Goal: Task Accomplishment & Management: Use online tool/utility

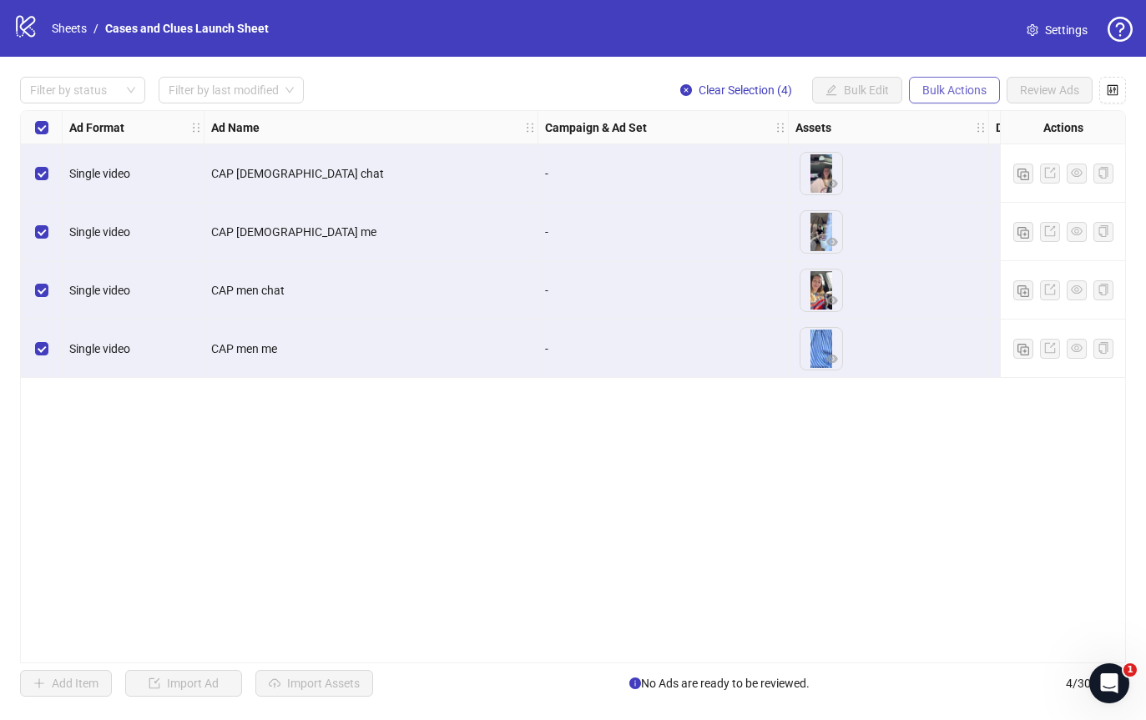
drag, startPoint x: 948, startPoint y: 83, endPoint x: 938, endPoint y: 98, distance: 18.1
click at [948, 84] on span "Bulk Actions" at bounding box center [954, 89] width 64 height 13
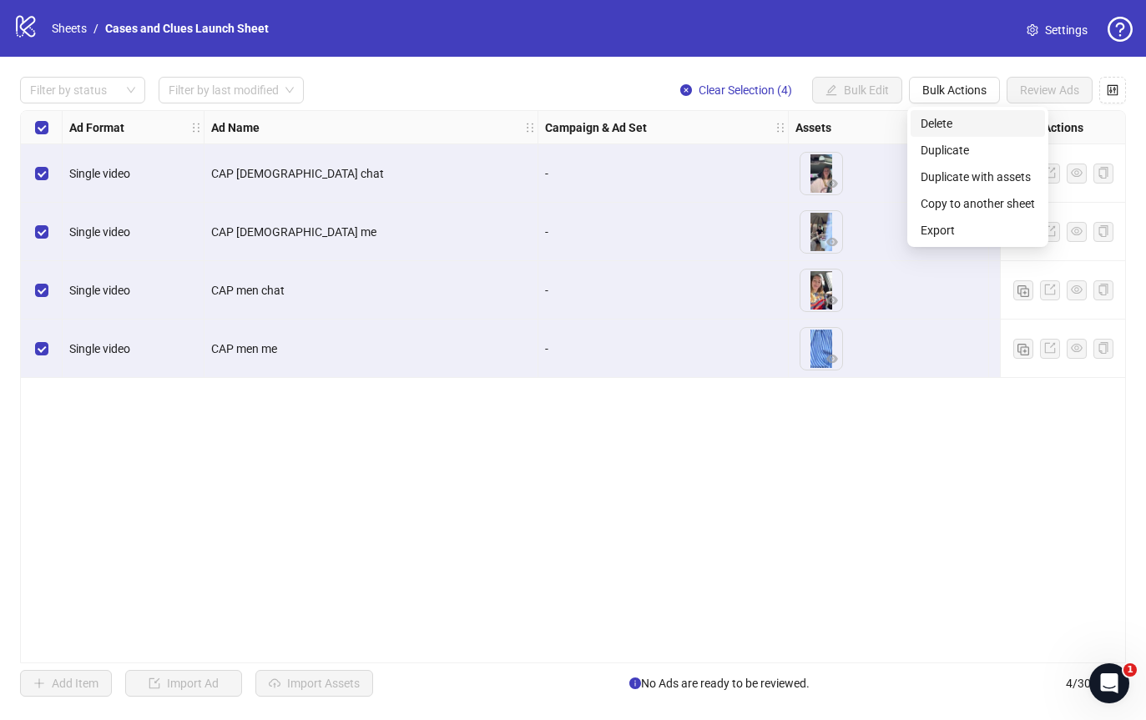
click at [965, 123] on span "Delete" at bounding box center [977, 123] width 114 height 18
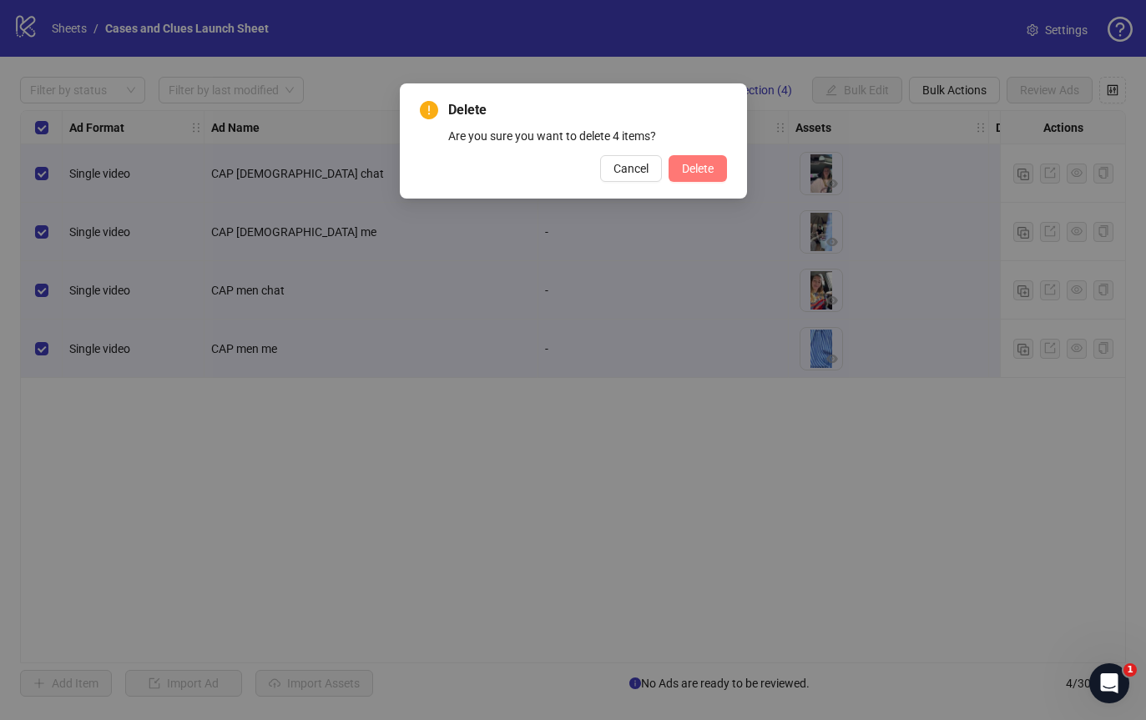
click at [704, 174] on span "Delete" at bounding box center [698, 168] width 32 height 13
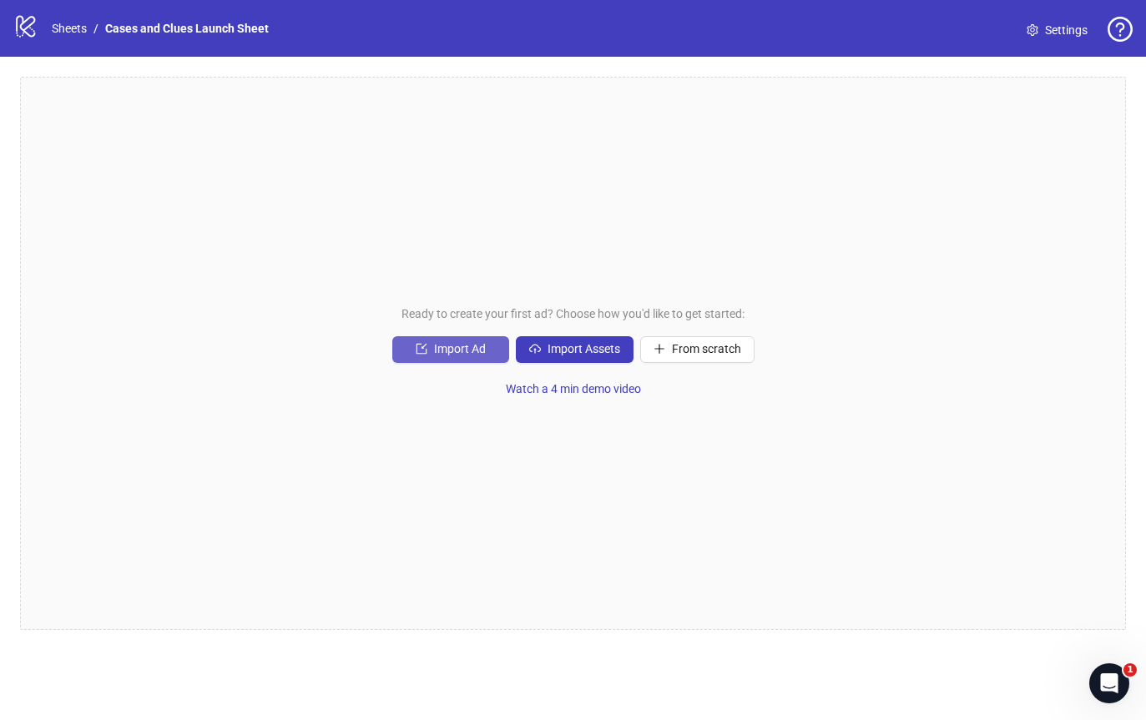
click at [479, 343] on span "Import Ad" at bounding box center [460, 348] width 52 height 13
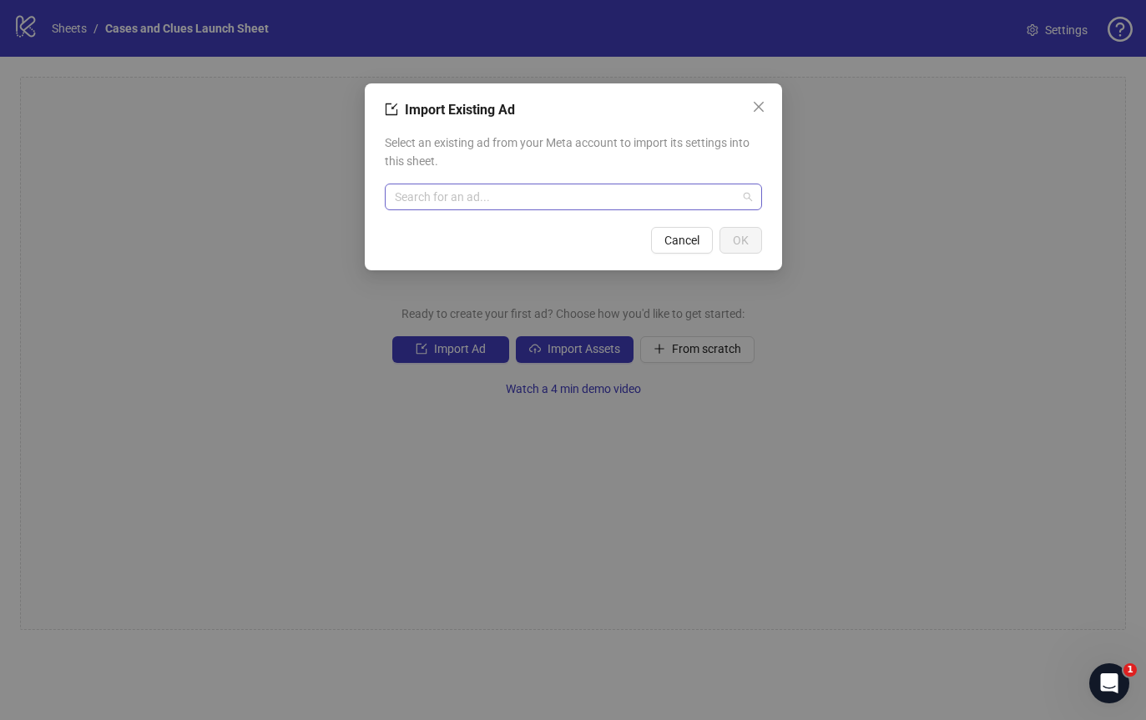
click at [541, 198] on input "search" at bounding box center [566, 196] width 342 height 25
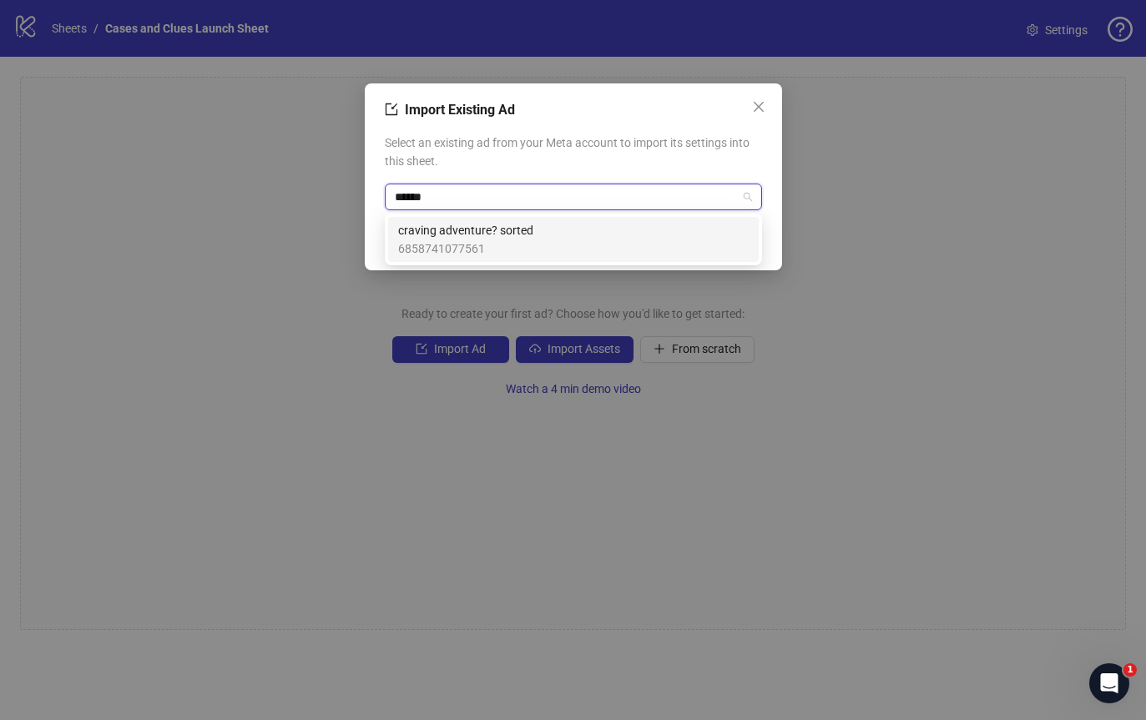
type input "*******"
click at [463, 245] on span "6858741077561" at bounding box center [465, 249] width 135 height 18
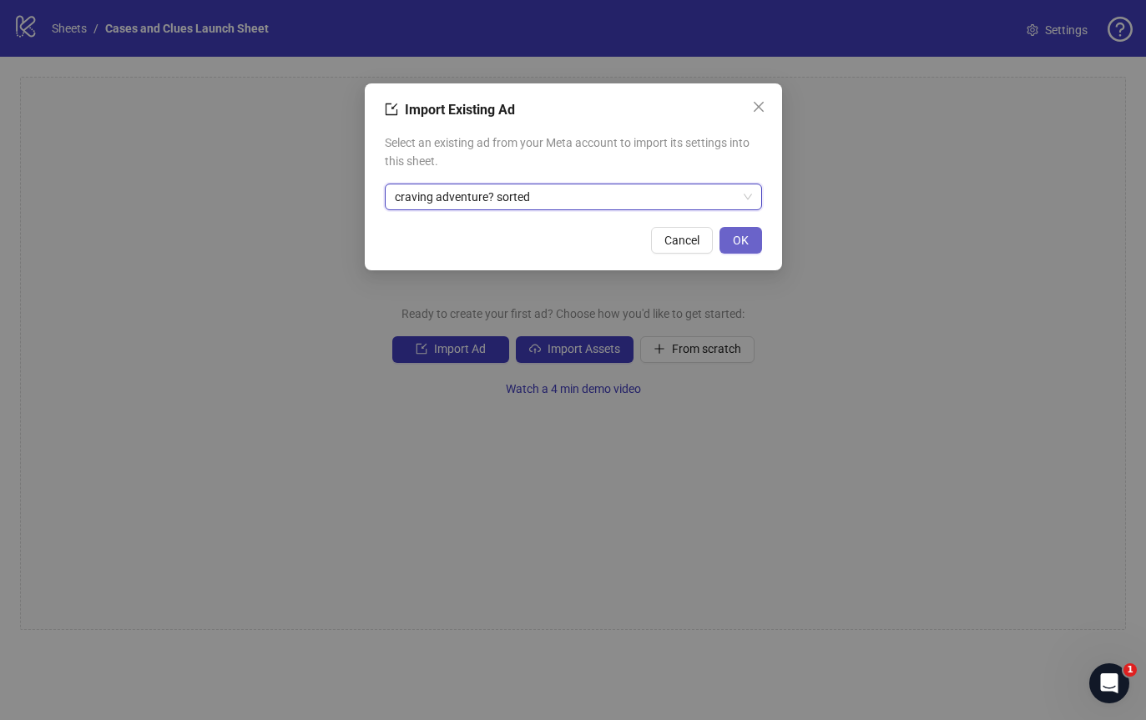
click at [744, 234] on span "OK" at bounding box center [741, 240] width 16 height 13
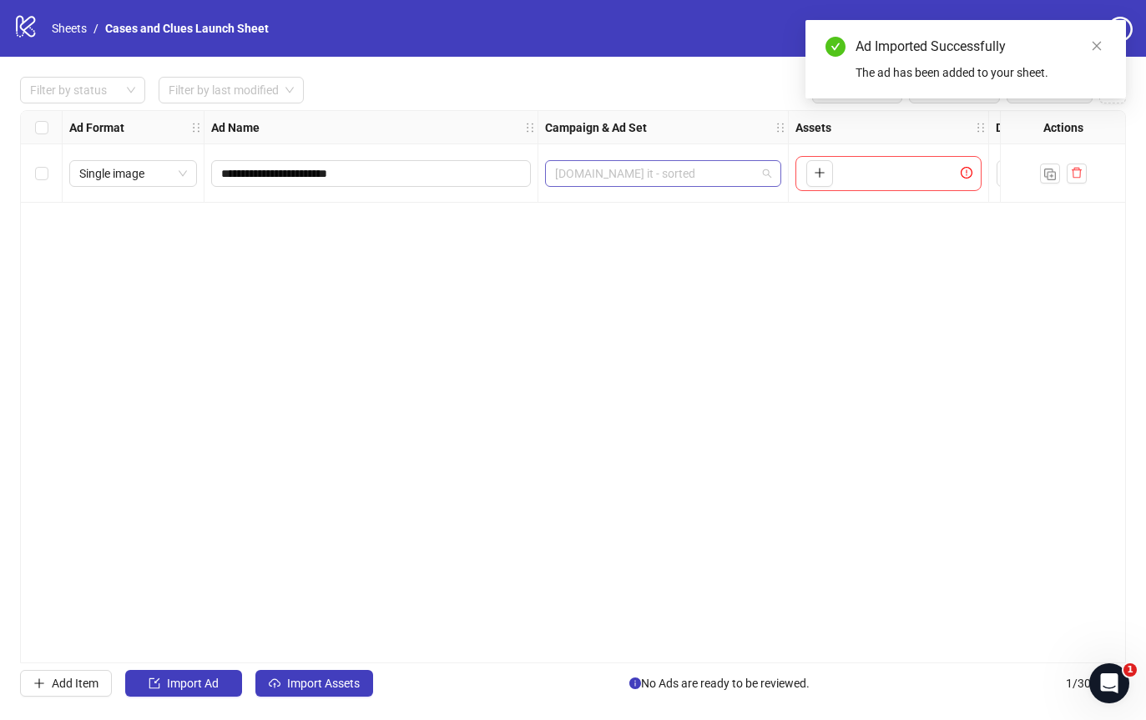
click at [676, 176] on span "[DOMAIN_NAME] it - sorted" at bounding box center [663, 173] width 216 height 25
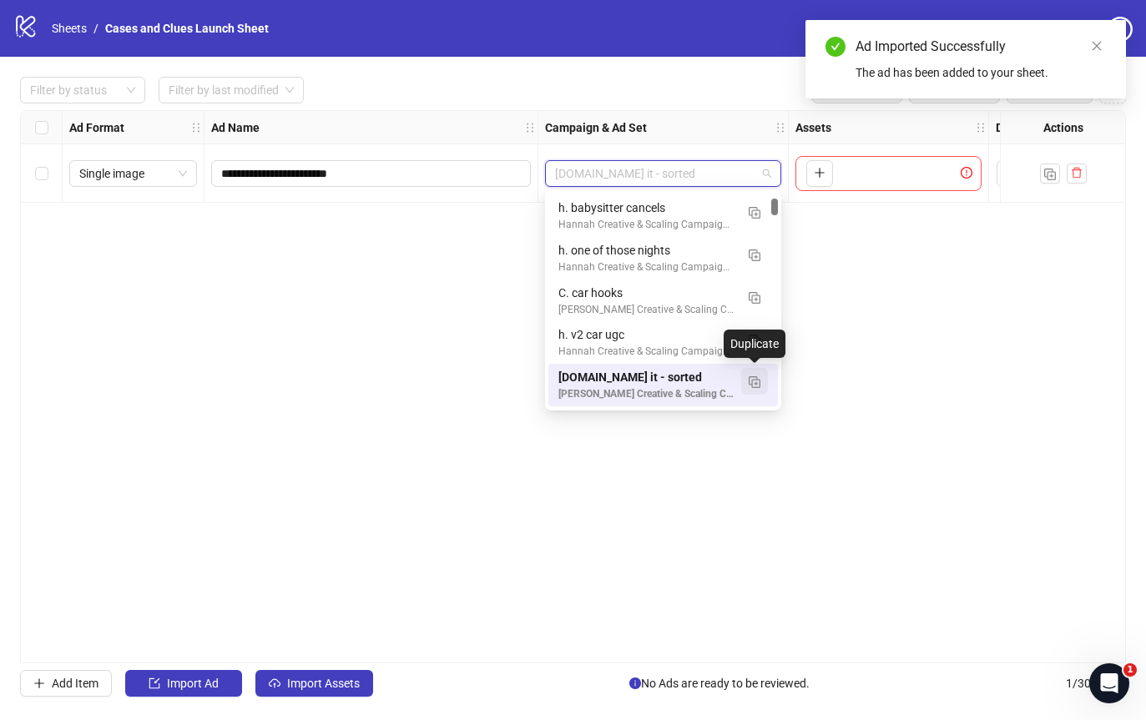
click at [757, 381] on img "button" at bounding box center [755, 382] width 12 height 12
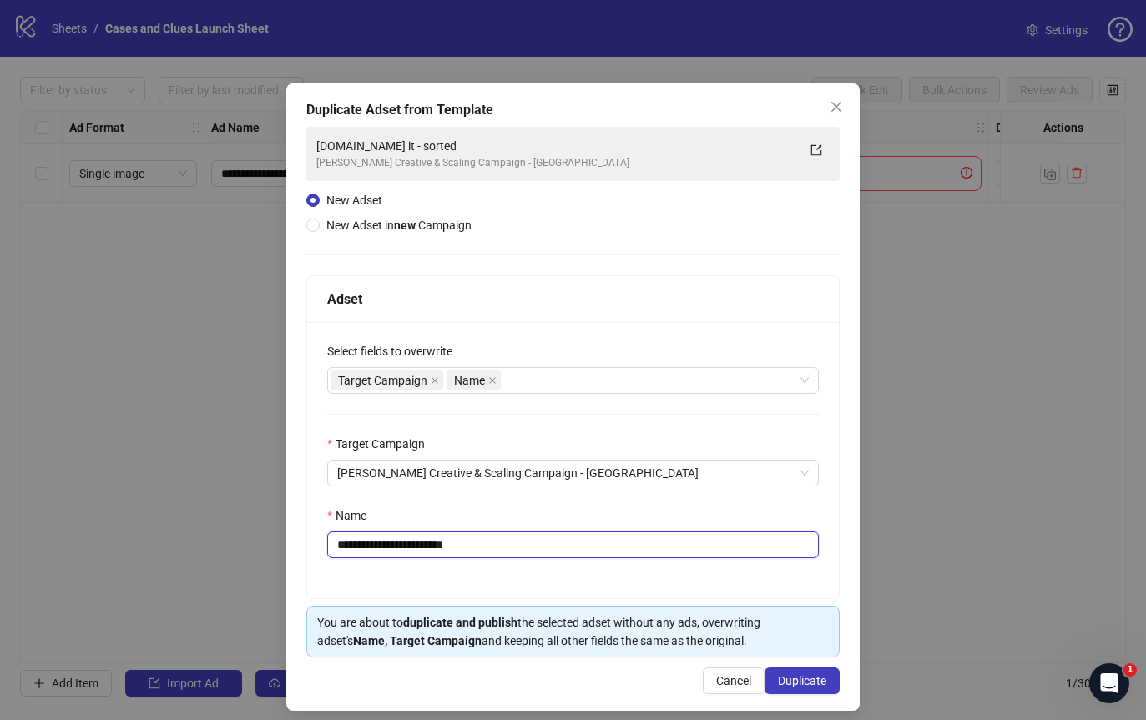
drag, startPoint x: 477, startPoint y: 540, endPoint x: 348, endPoint y: 546, distance: 129.5
click at [348, 546] on input "**********" at bounding box center [573, 545] width 492 height 27
type input "**********"
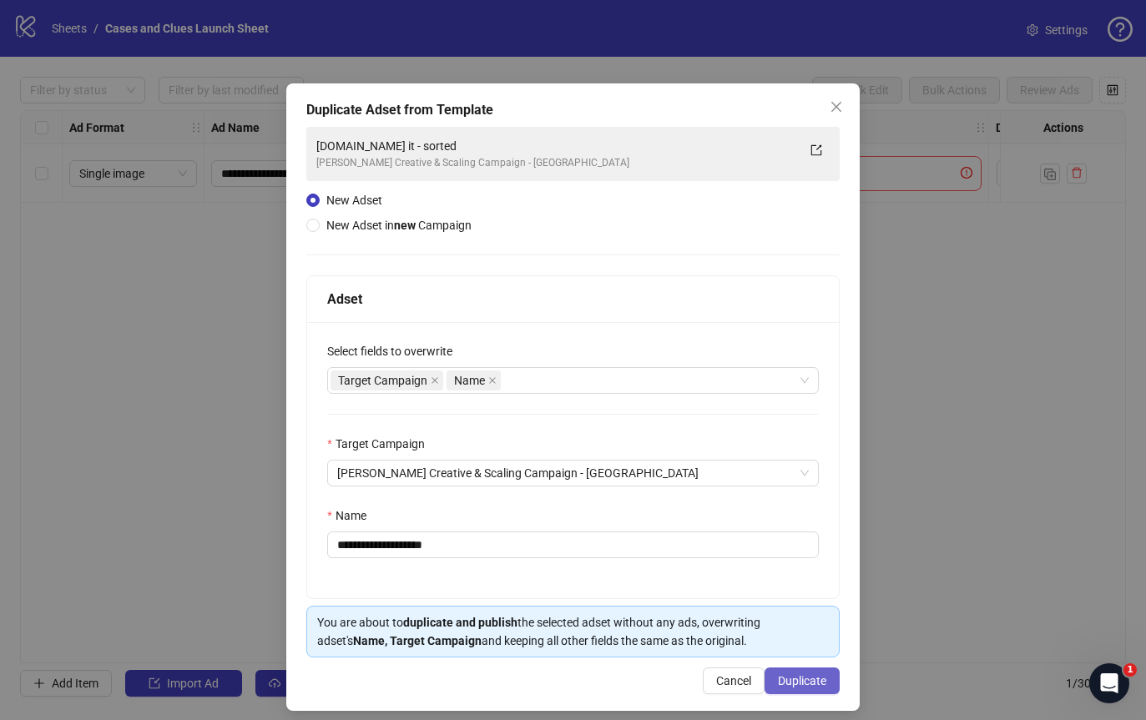
click at [784, 679] on span "Duplicate" at bounding box center [802, 680] width 48 height 13
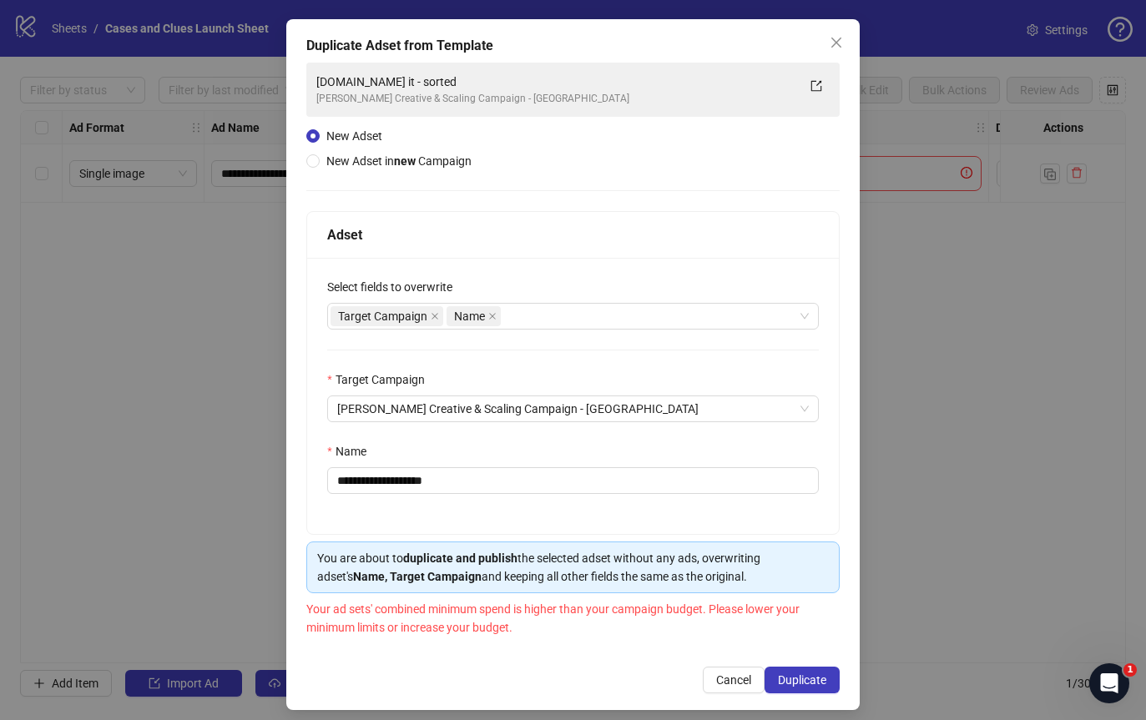
scroll to position [74, 0]
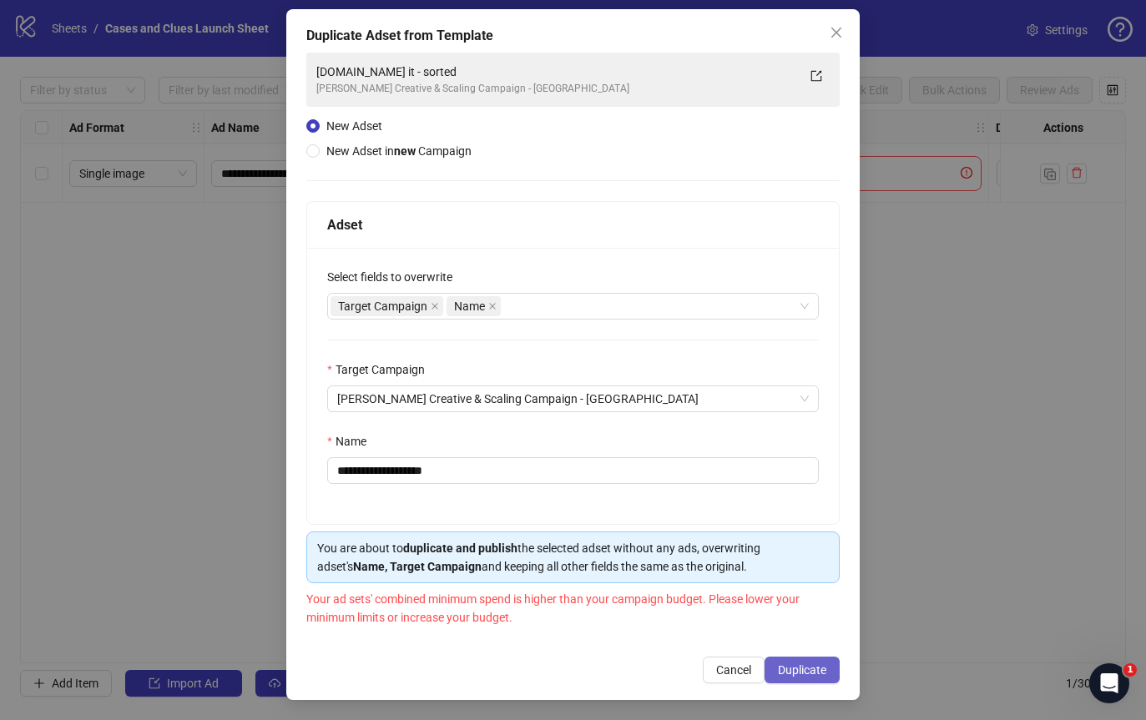
click at [788, 673] on span "Duplicate" at bounding box center [802, 669] width 48 height 13
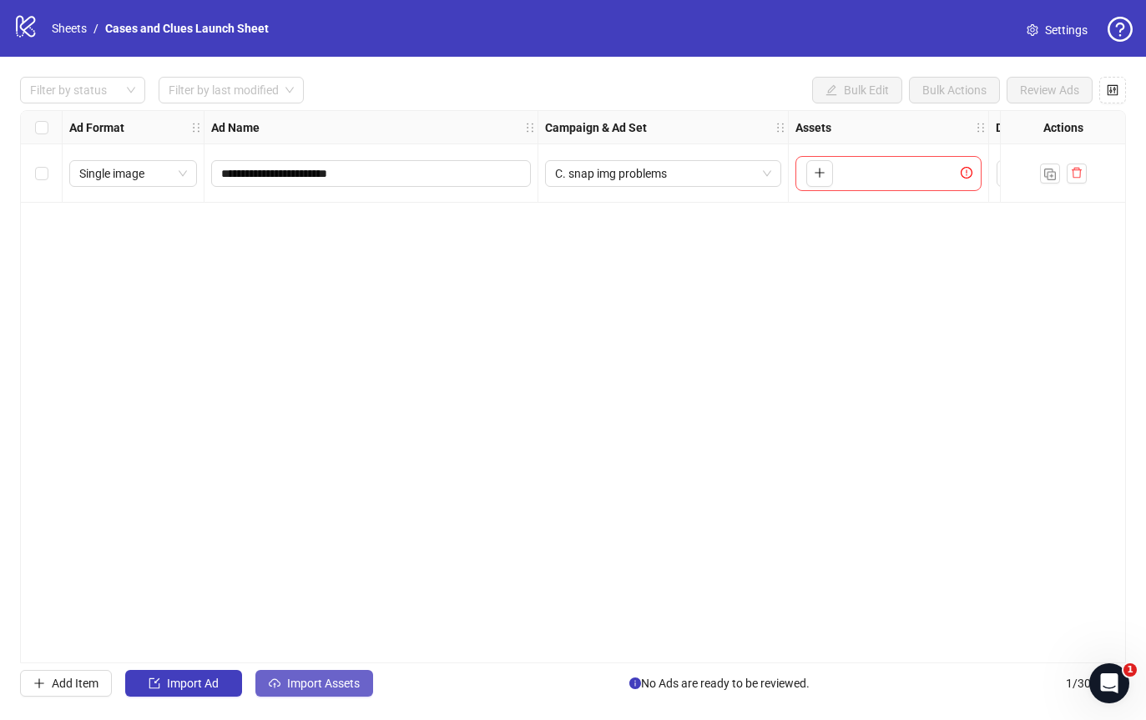
click at [309, 682] on span "Import Assets" at bounding box center [323, 683] width 73 height 13
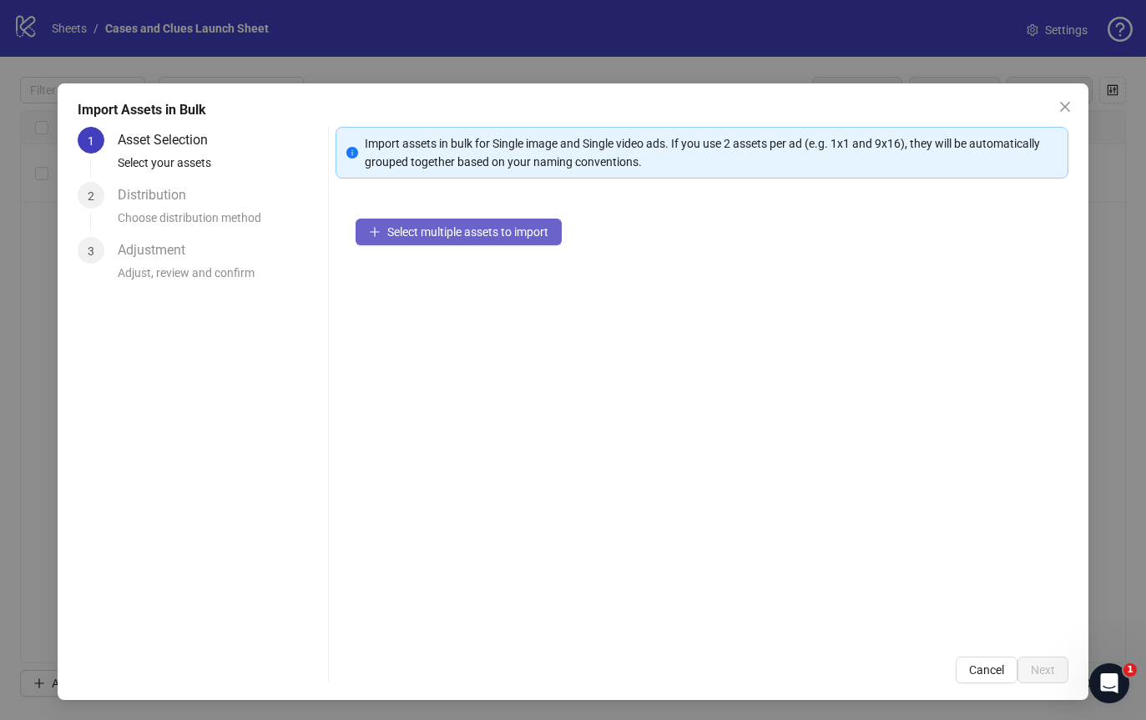
click at [413, 225] on span "Select multiple assets to import" at bounding box center [467, 231] width 161 height 13
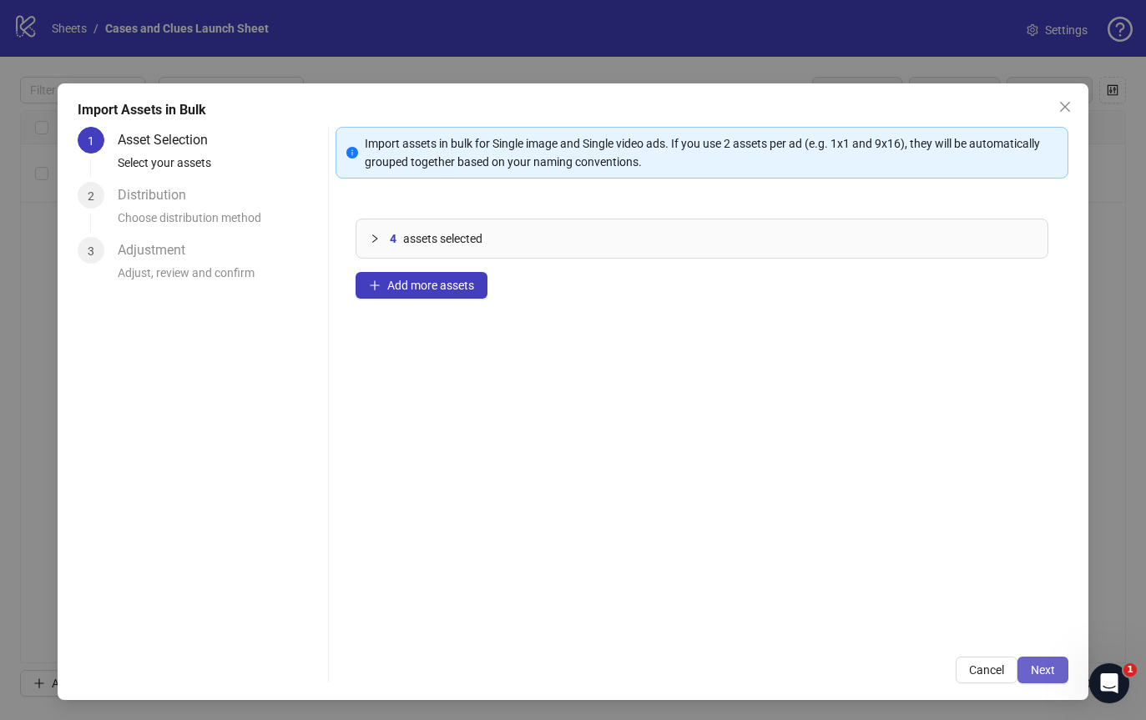
click at [1035, 667] on span "Next" at bounding box center [1043, 669] width 24 height 13
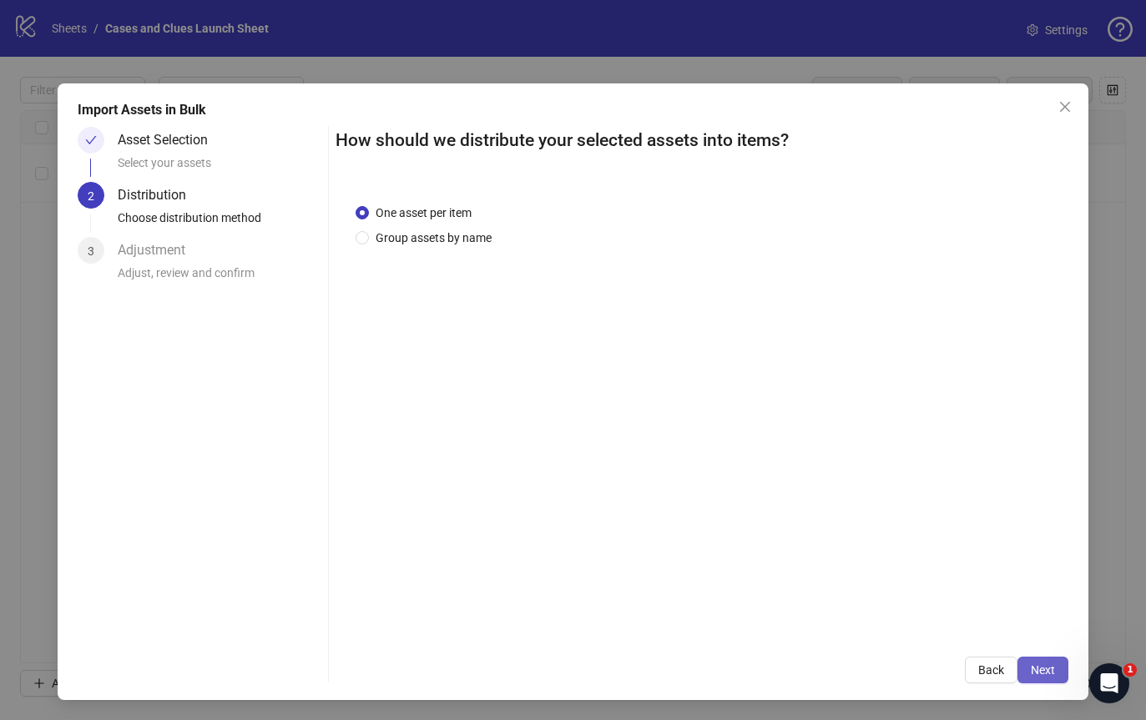
click at [1049, 665] on span "Next" at bounding box center [1043, 669] width 24 height 13
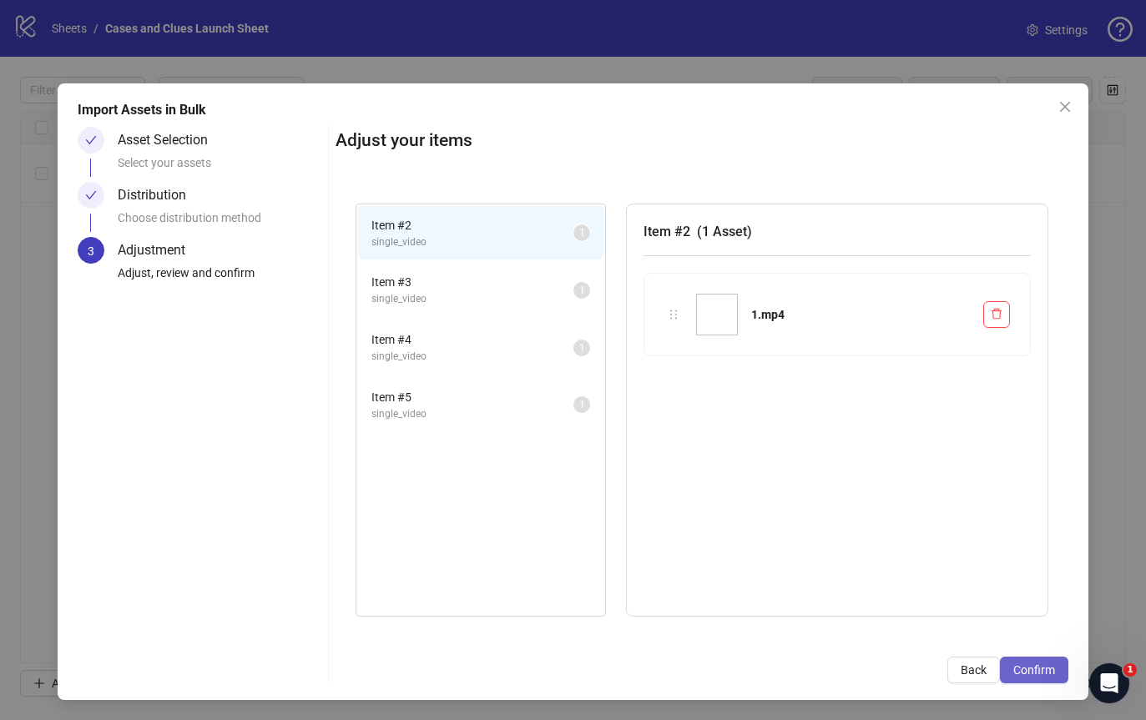
click at [1047, 677] on button "Confirm" at bounding box center [1034, 670] width 68 height 27
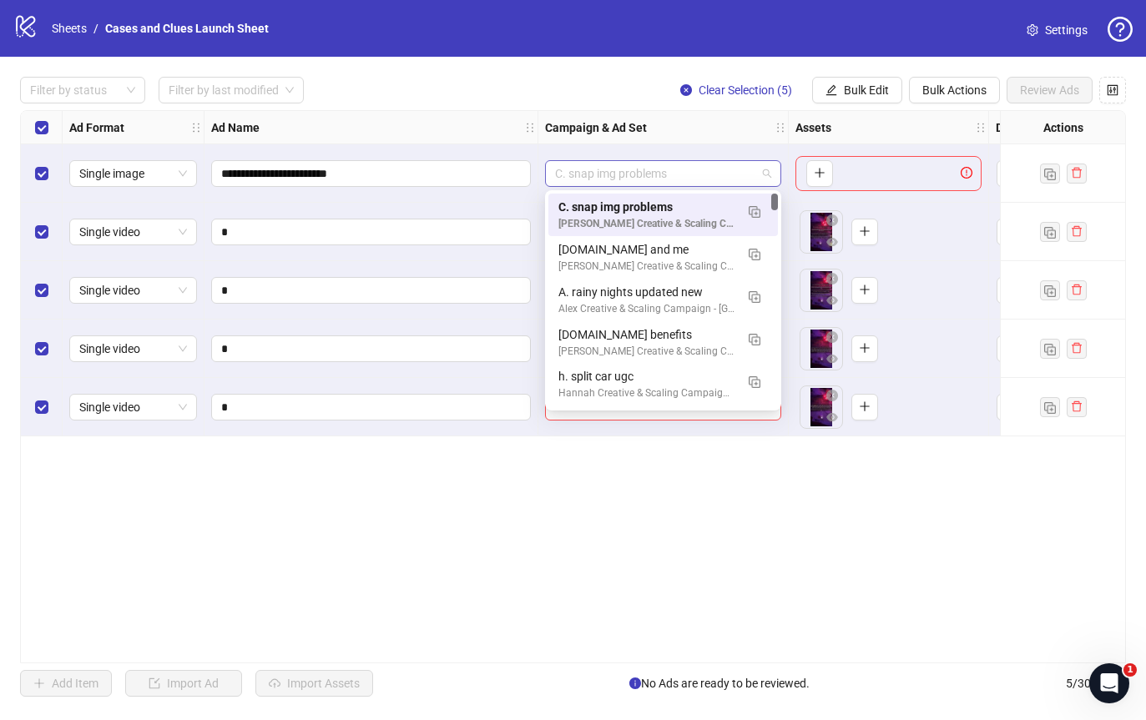
click at [655, 173] on span "C. snap img problems" at bounding box center [663, 173] width 216 height 25
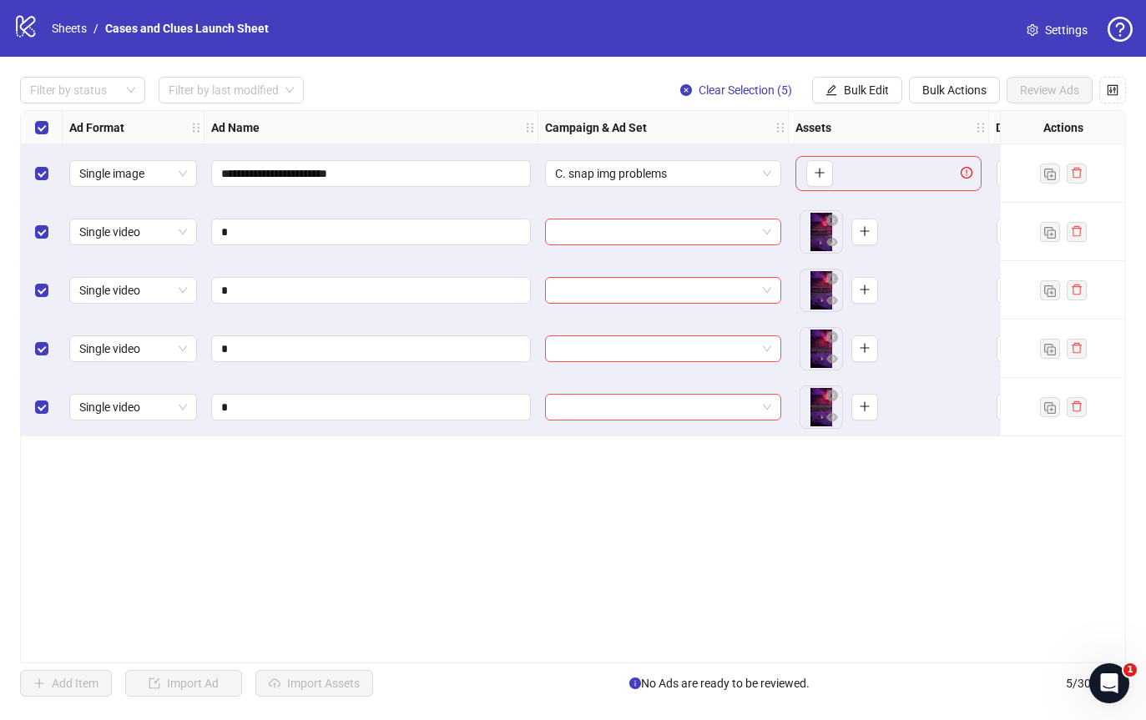
click at [648, 130] on div "Campaign & Ad Set" at bounding box center [663, 127] width 250 height 33
click at [870, 88] on span "Bulk Edit" at bounding box center [866, 89] width 45 height 13
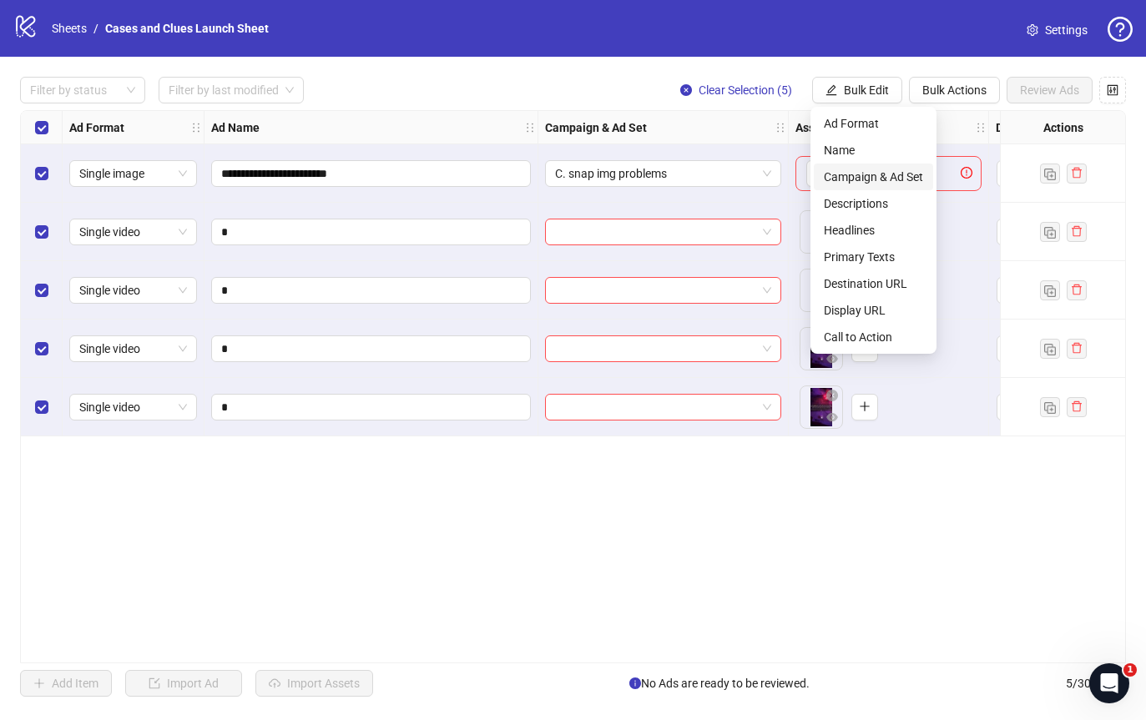
click at [864, 177] on span "Campaign & Ad Set" at bounding box center [873, 177] width 99 height 18
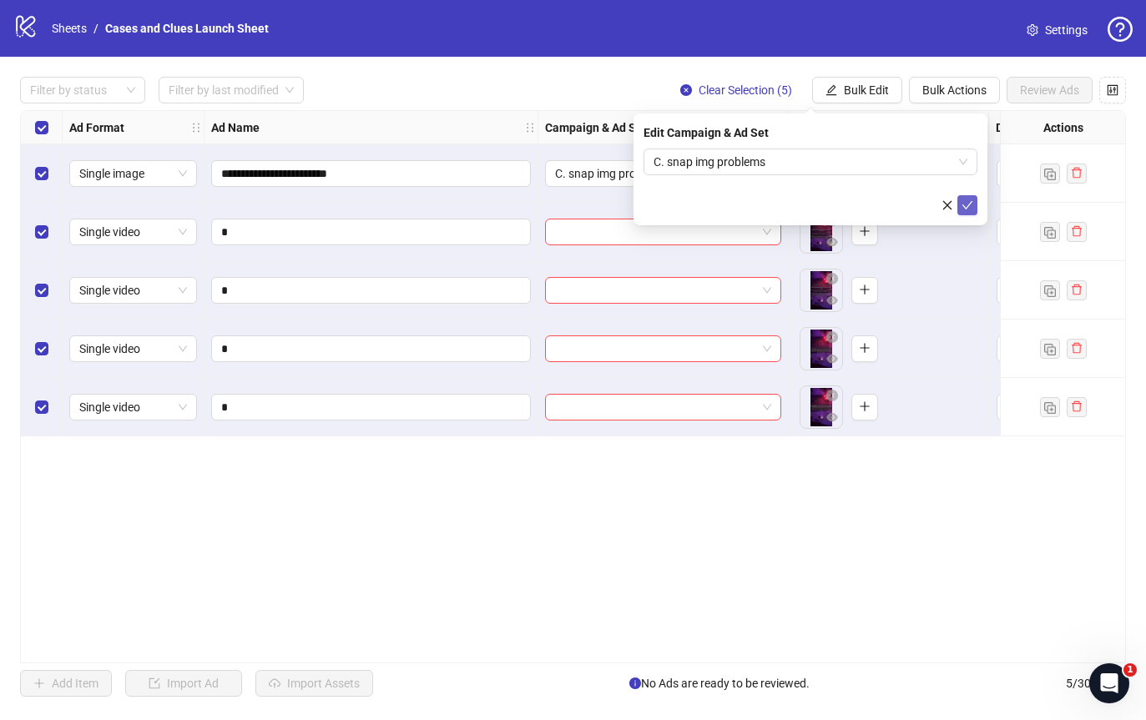
click at [966, 206] on icon "check" at bounding box center [967, 205] width 12 height 12
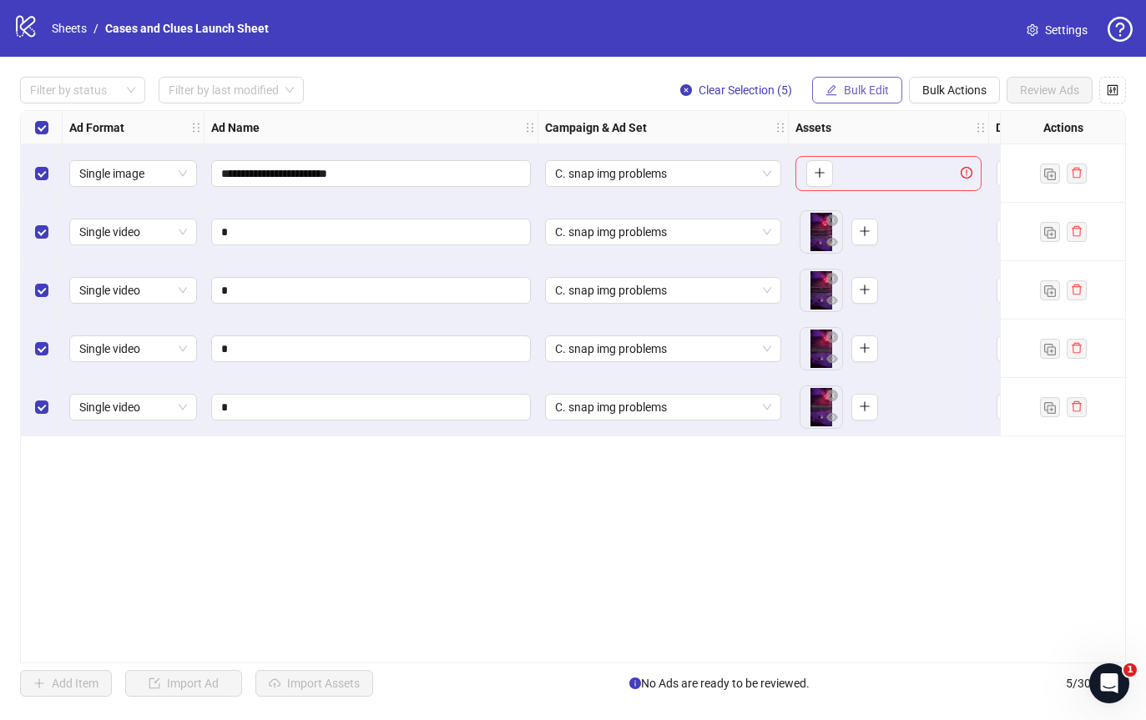
click at [858, 87] on span "Bulk Edit" at bounding box center [866, 89] width 45 height 13
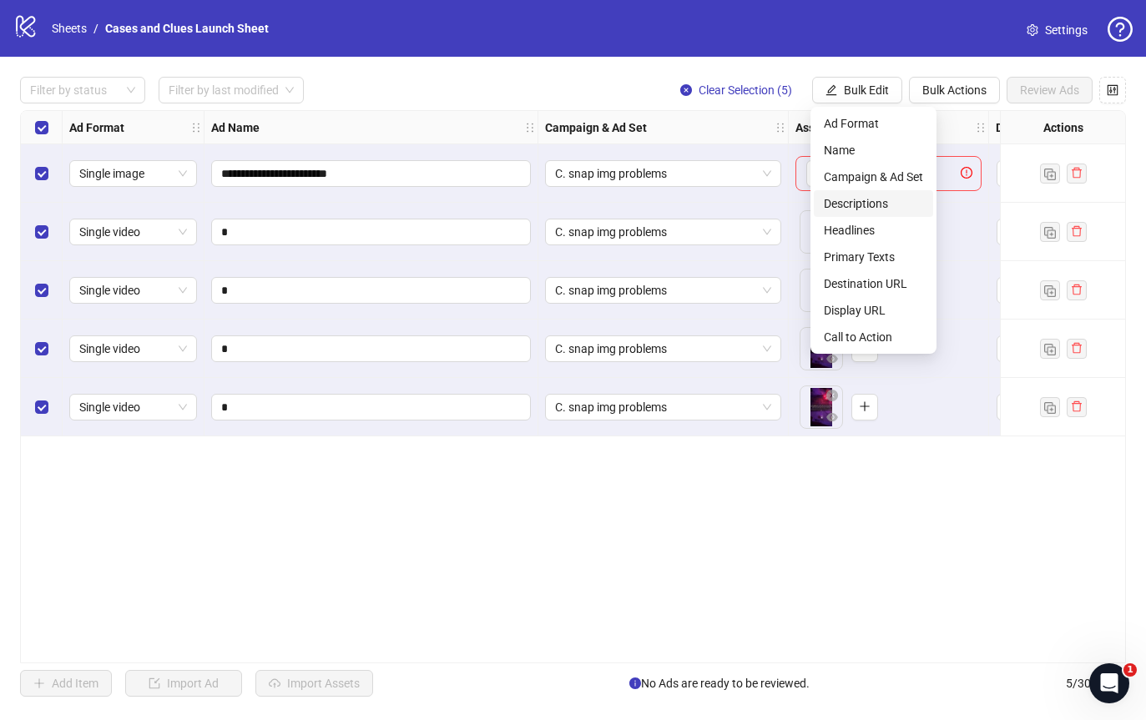
click at [860, 200] on span "Descriptions" at bounding box center [873, 203] width 99 height 18
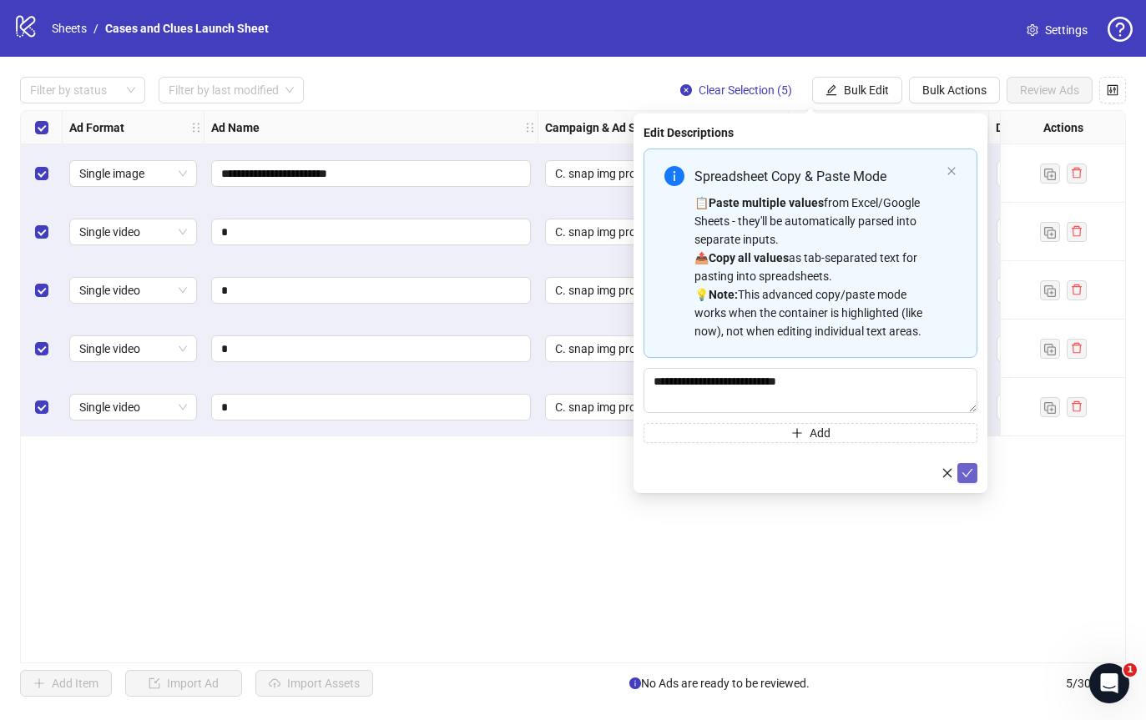
click at [968, 472] on icon "check" at bounding box center [967, 473] width 12 height 12
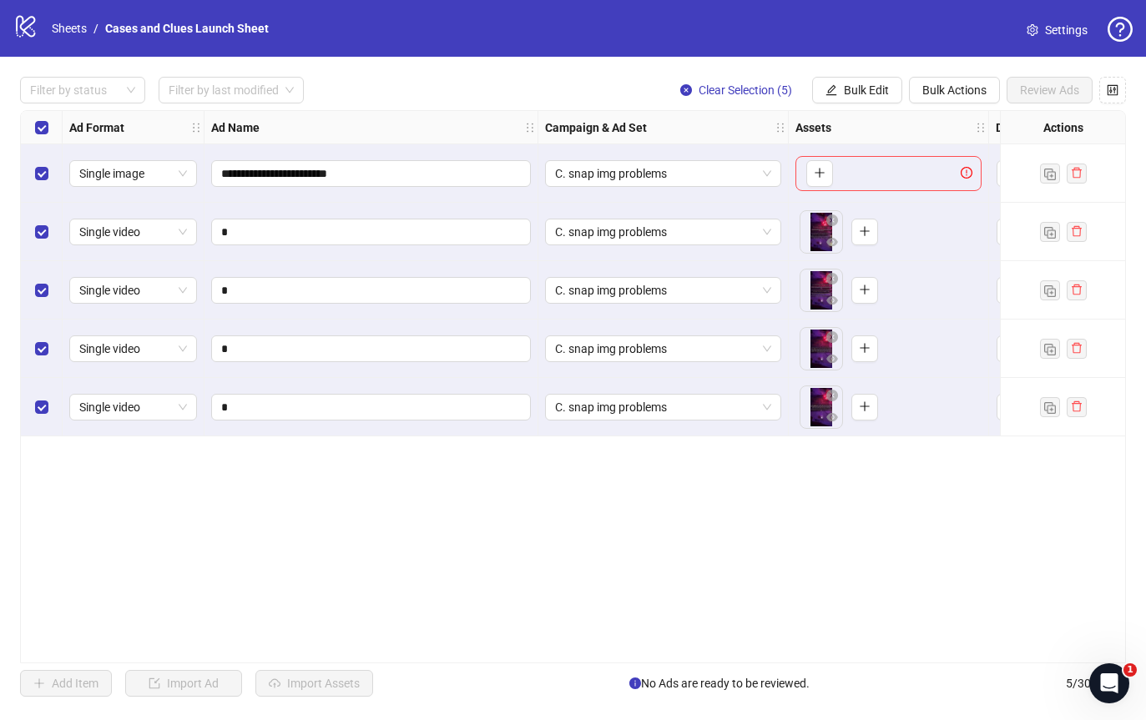
drag, startPoint x: 850, startPoint y: 85, endPoint x: 862, endPoint y: 130, distance: 46.6
click at [850, 85] on span "Bulk Edit" at bounding box center [866, 89] width 45 height 13
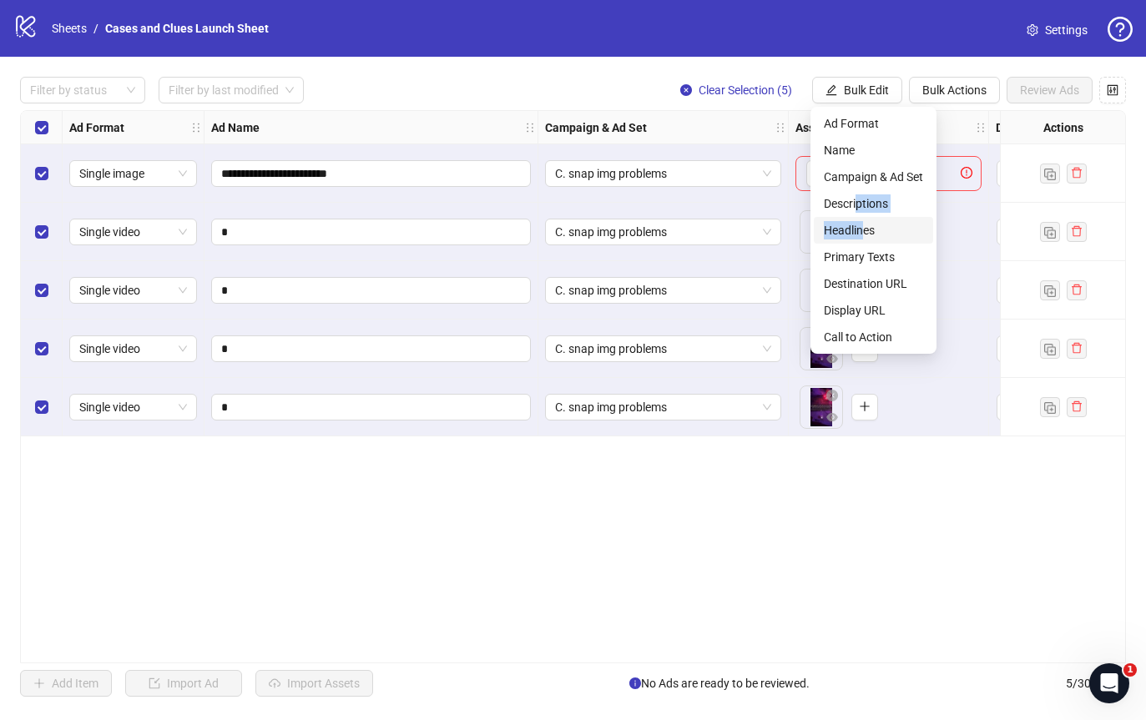
drag, startPoint x: 858, startPoint y: 204, endPoint x: 864, endPoint y: 227, distance: 24.1
click at [864, 227] on ul "Ad Format Name Campaign & Ad Set Descriptions Headlines Primary Texts Destinati…" at bounding box center [873, 230] width 126 height 247
click at [869, 228] on span "Headlines" at bounding box center [873, 230] width 99 height 18
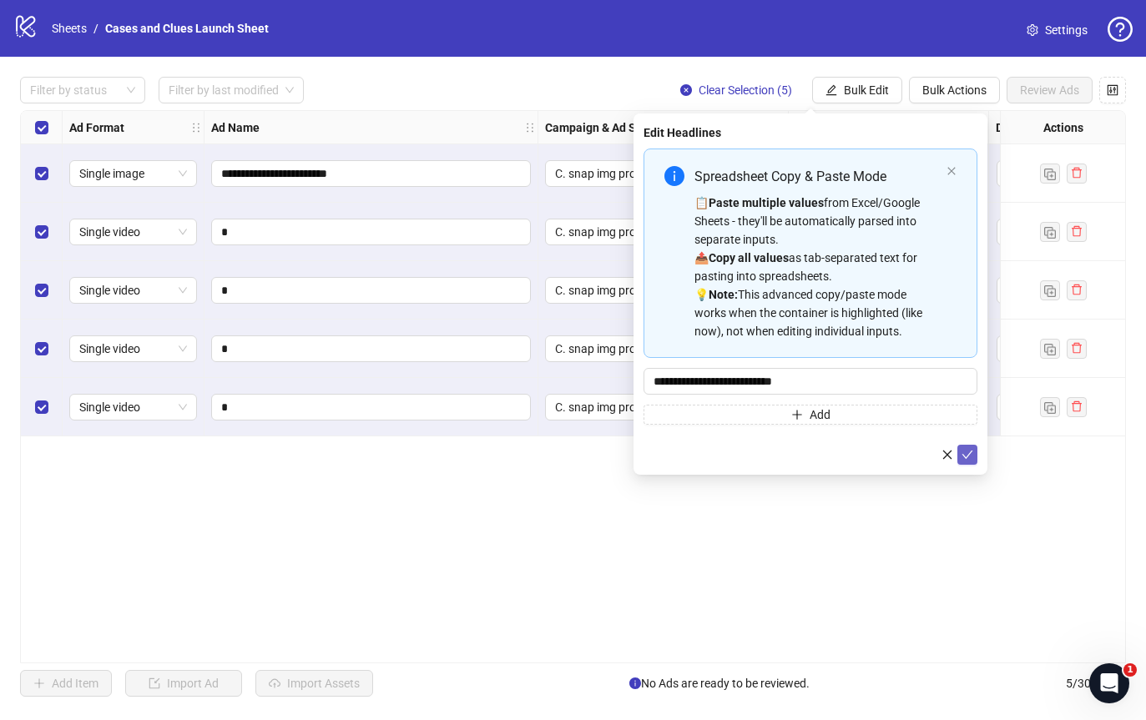
click at [971, 456] on icon "check" at bounding box center [967, 455] width 12 height 12
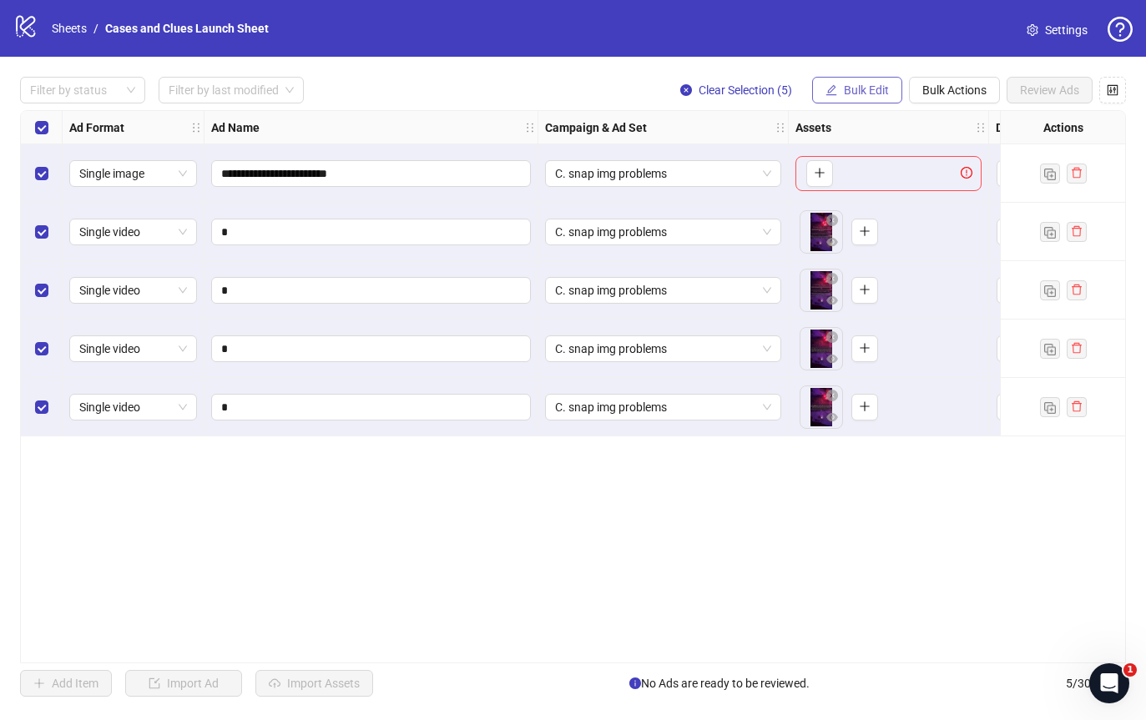
click at [867, 96] on span "Bulk Edit" at bounding box center [866, 89] width 45 height 13
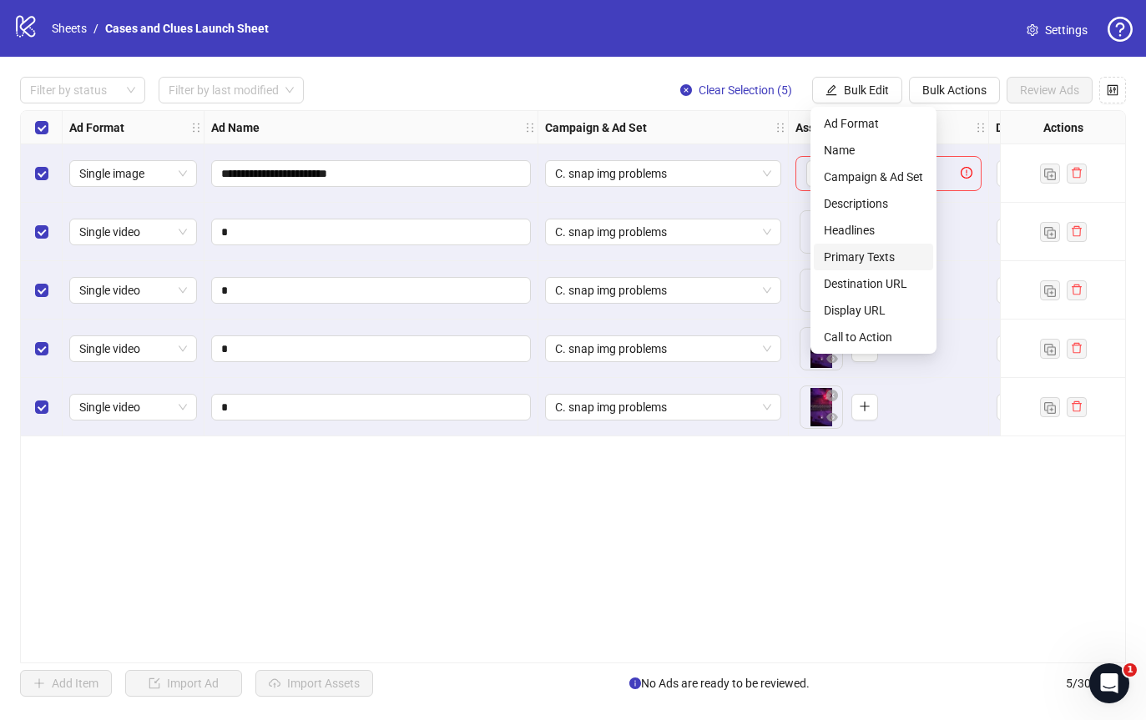
click at [870, 248] on span "Primary Texts" at bounding box center [873, 257] width 99 height 18
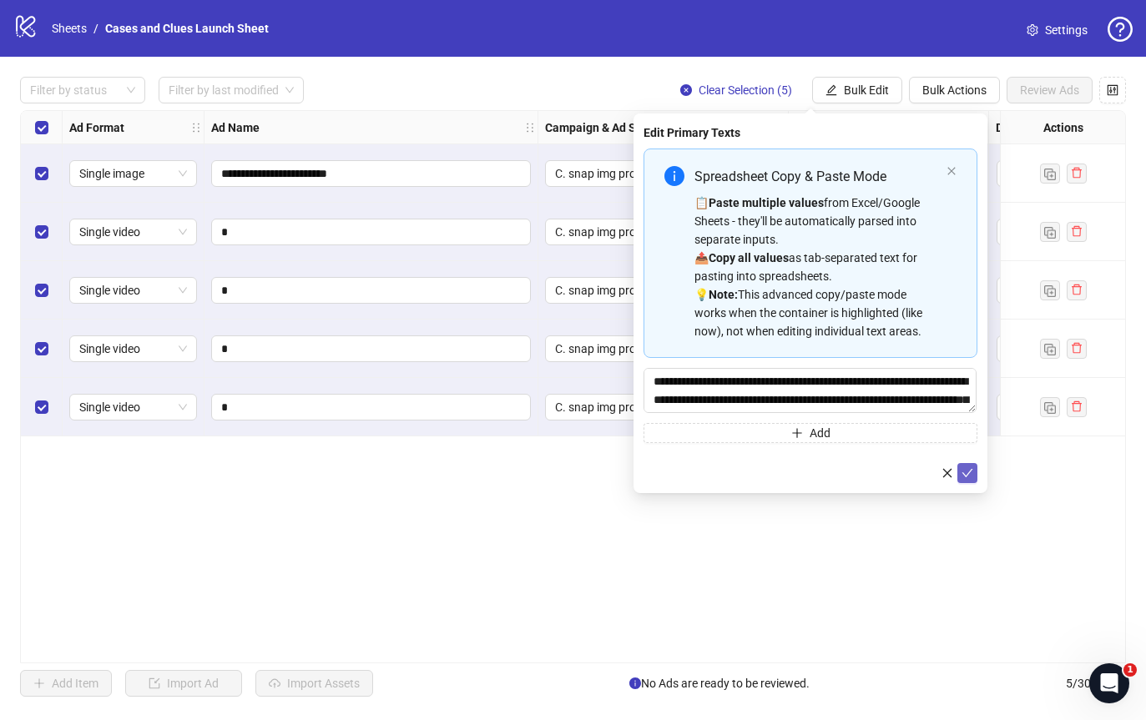
click at [967, 474] on icon "check" at bounding box center [967, 473] width 11 height 8
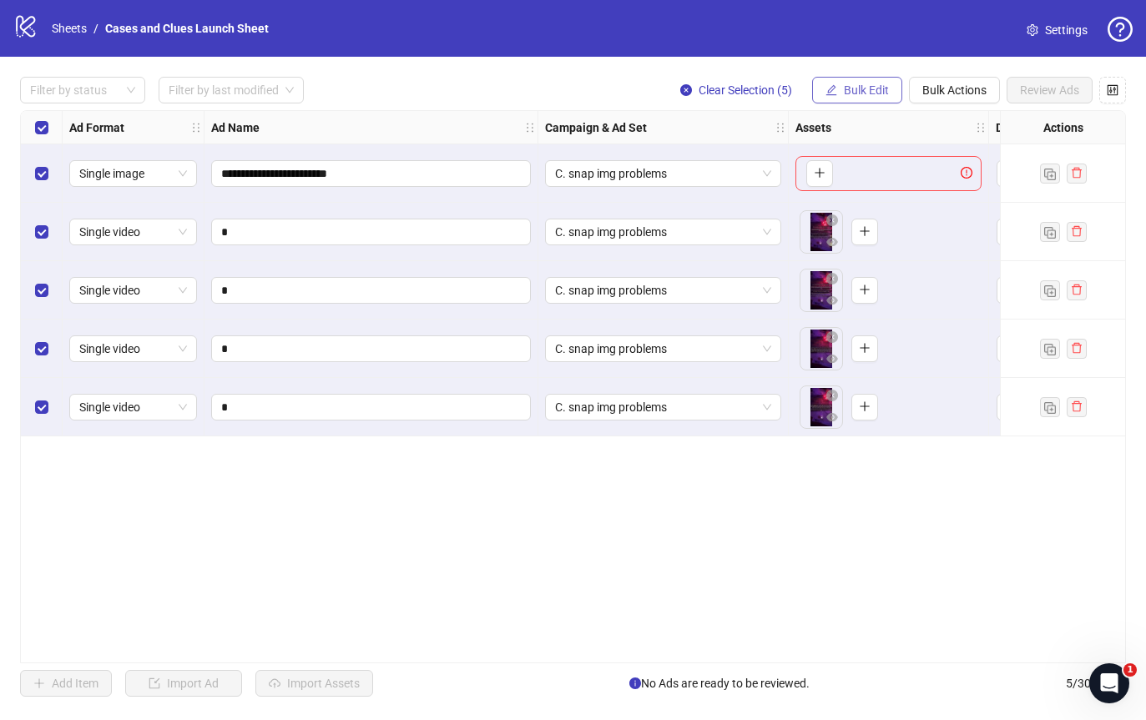
click at [849, 99] on button "Bulk Edit" at bounding box center [857, 90] width 90 height 27
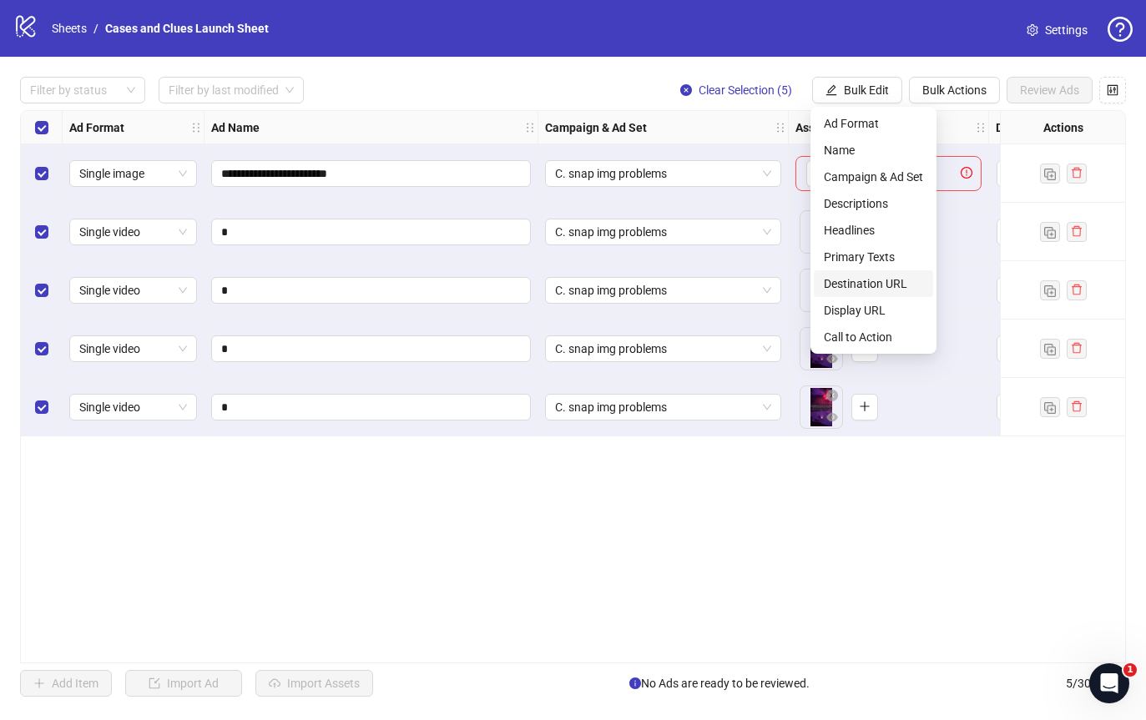
click at [870, 284] on span "Destination URL" at bounding box center [873, 284] width 99 height 18
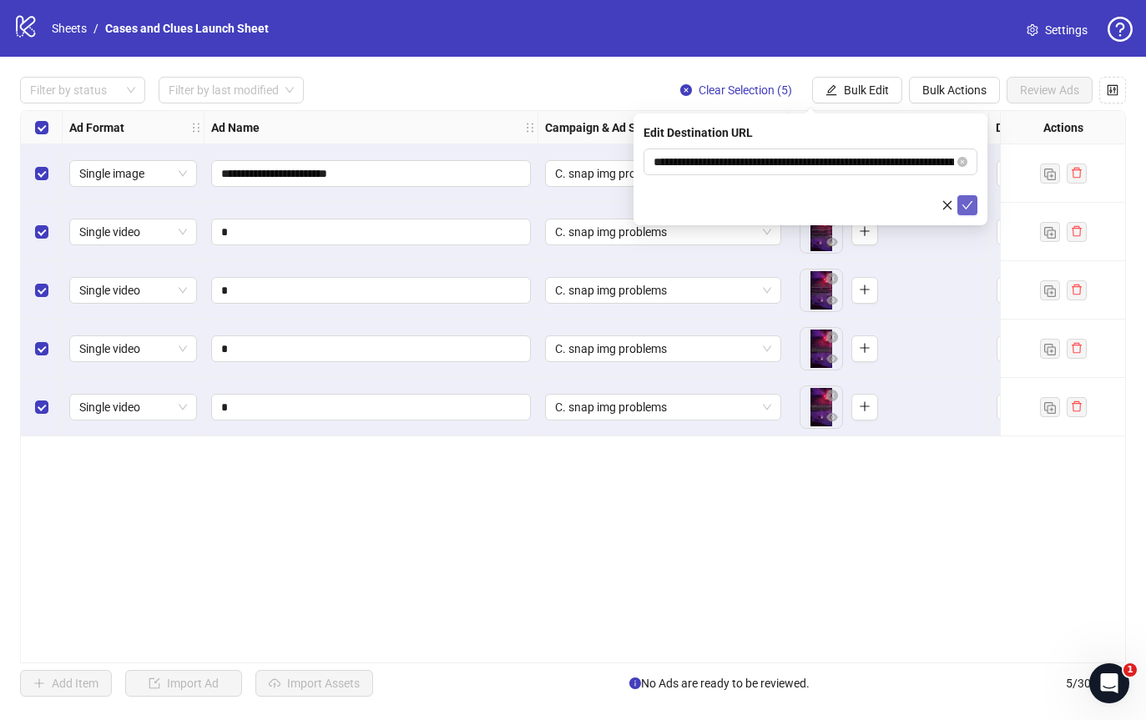
click at [969, 202] on icon "check" at bounding box center [967, 205] width 12 height 12
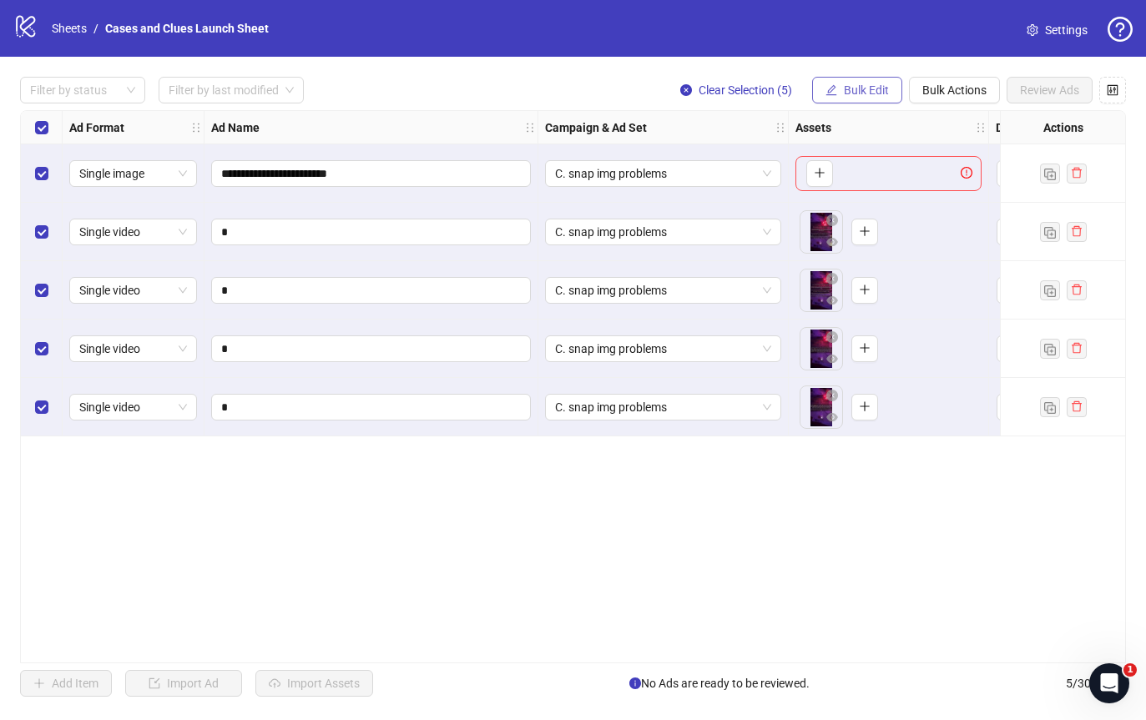
drag, startPoint x: 845, startPoint y: 89, endPoint x: 845, endPoint y: 98, distance: 9.2
click at [845, 90] on span "Bulk Edit" at bounding box center [866, 89] width 45 height 13
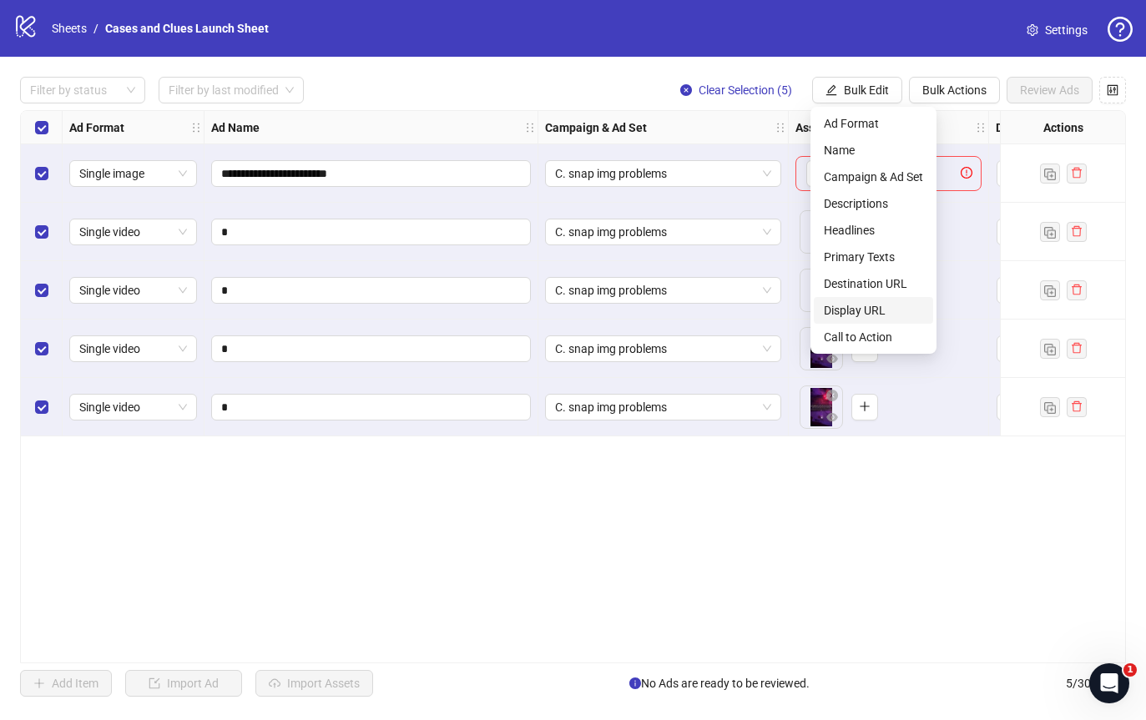
click at [854, 311] on span "Display URL" at bounding box center [873, 310] width 99 height 18
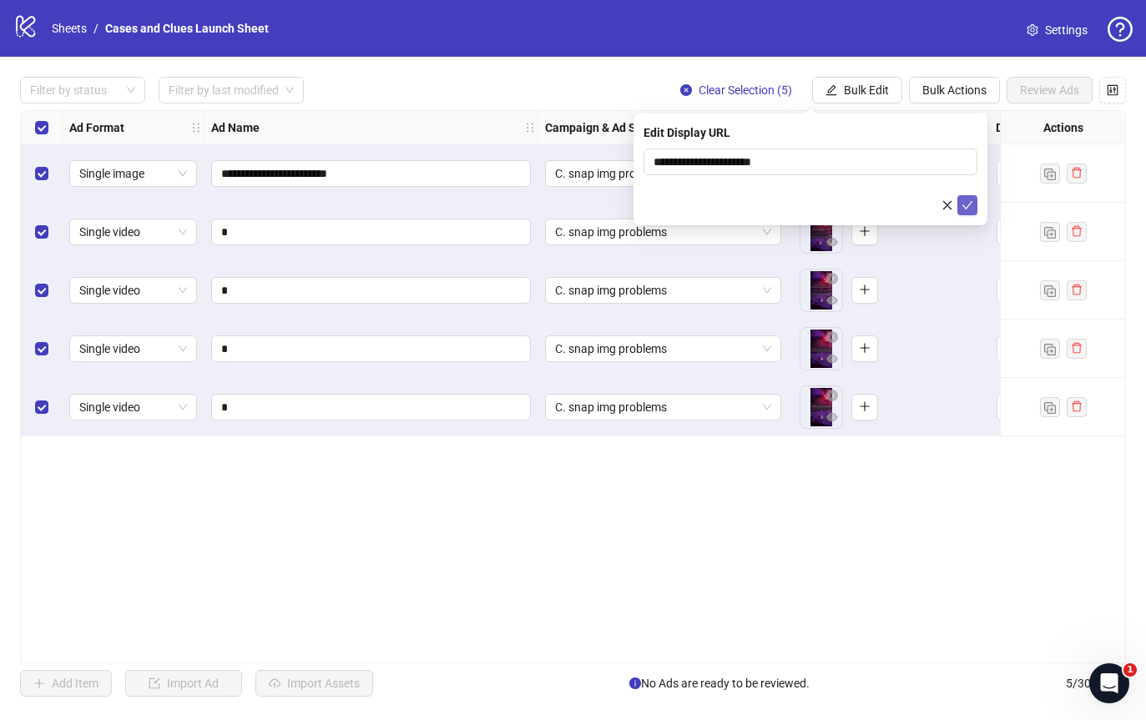
click at [963, 208] on icon "check" at bounding box center [967, 205] width 12 height 12
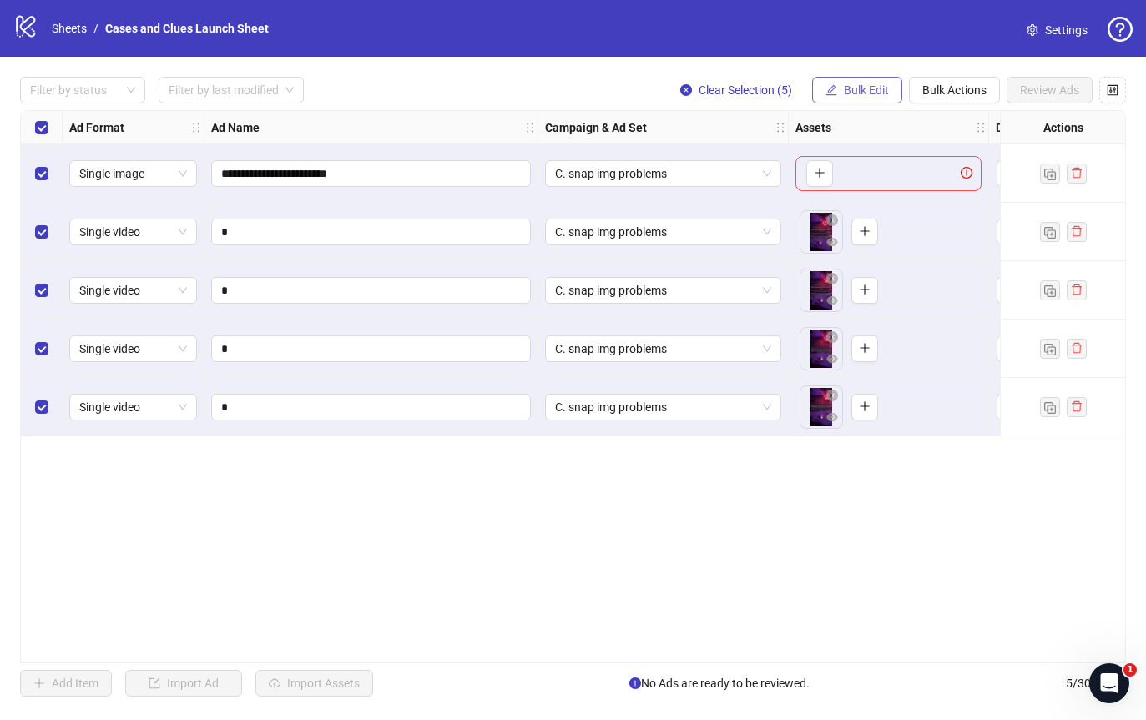
click at [855, 88] on span "Bulk Edit" at bounding box center [866, 89] width 45 height 13
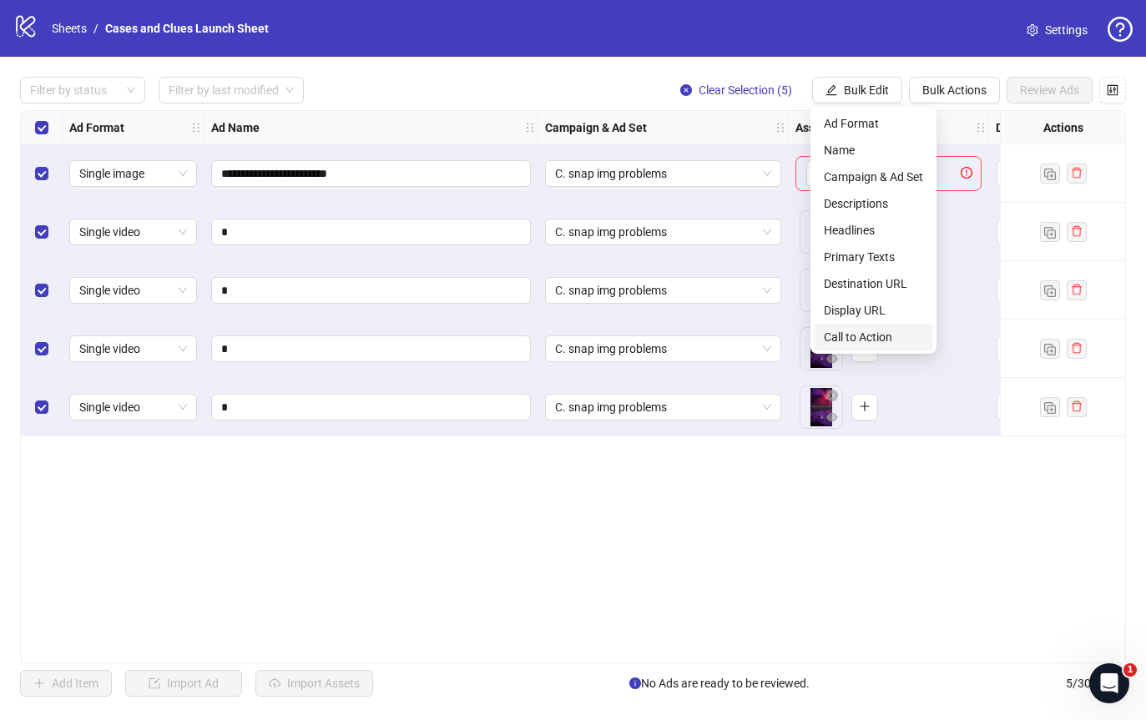
click at [860, 339] on span "Call to Action" at bounding box center [873, 337] width 99 height 18
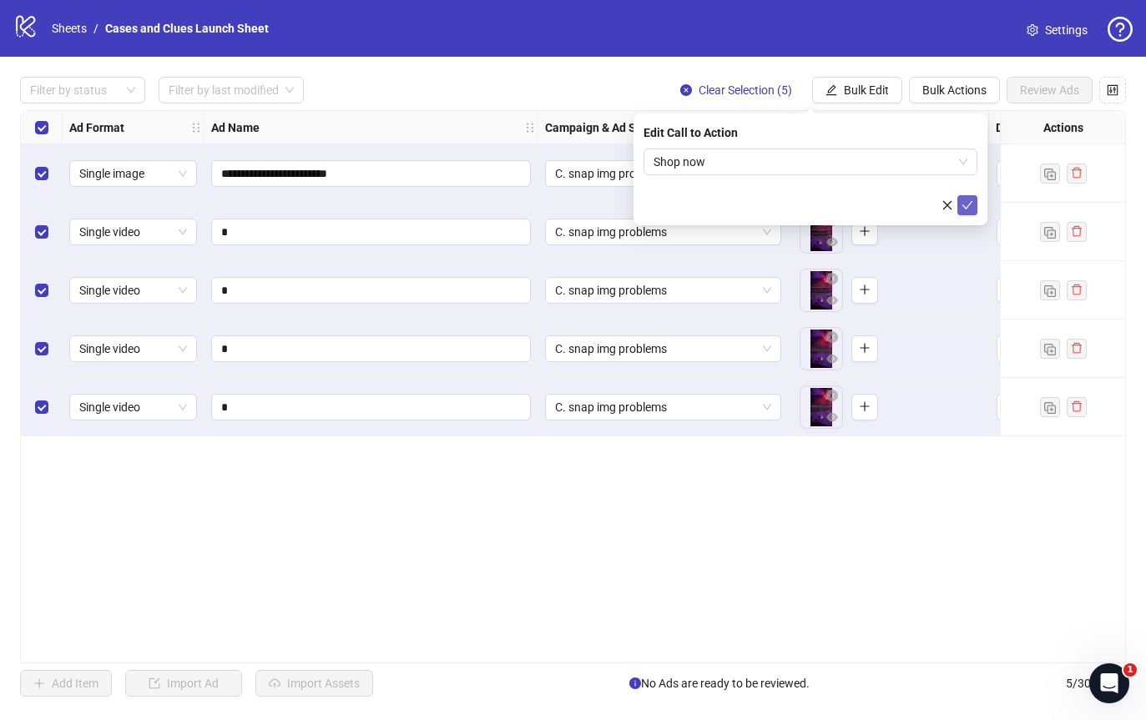
click at [973, 205] on button "submit" at bounding box center [967, 205] width 20 height 20
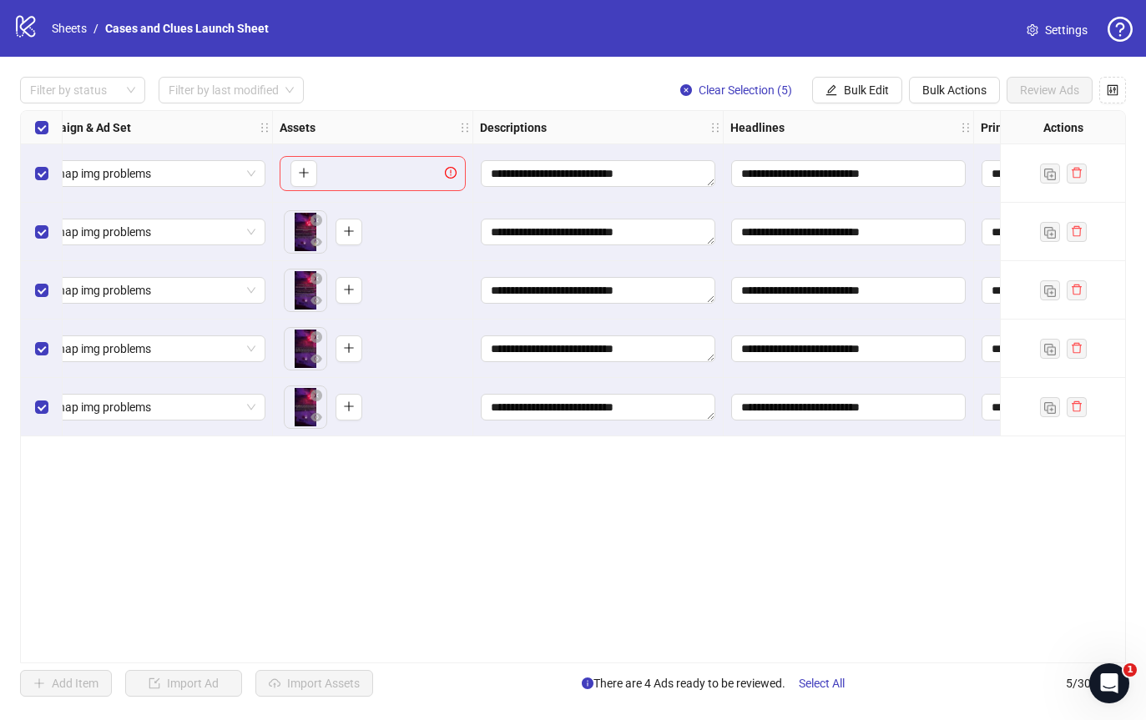
scroll to position [0, 0]
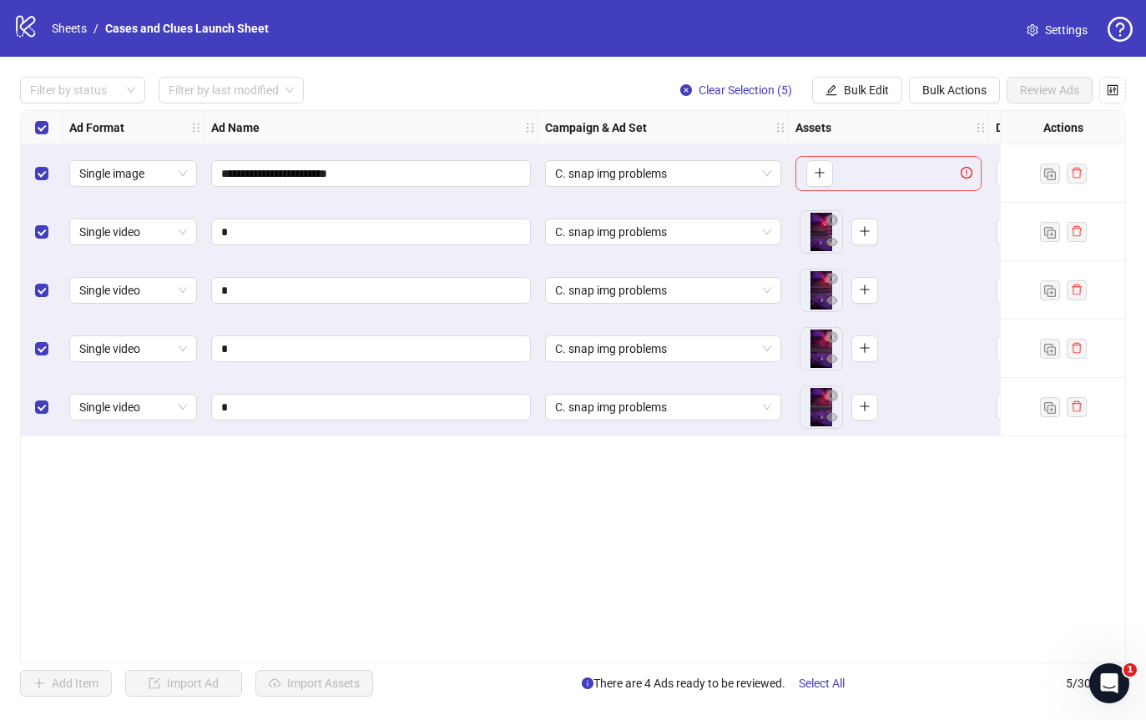
click at [48, 175] on div "Select row 1" at bounding box center [42, 173] width 42 height 58
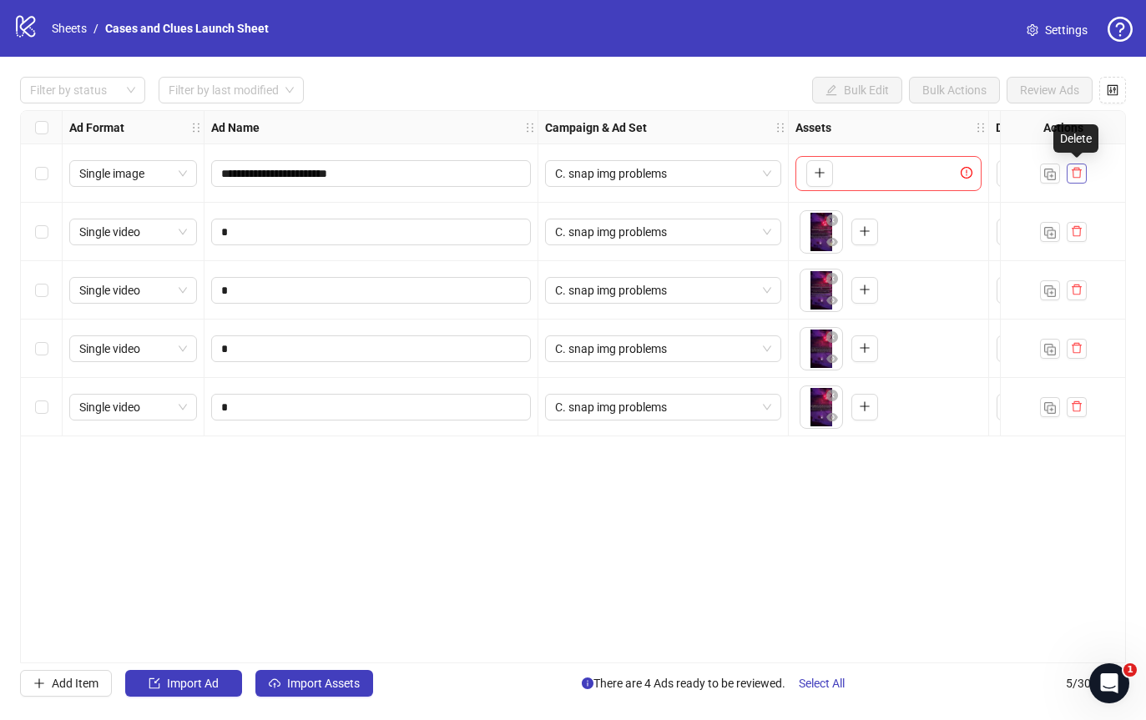
click at [1077, 169] on icon "delete" at bounding box center [1077, 173] width 12 height 12
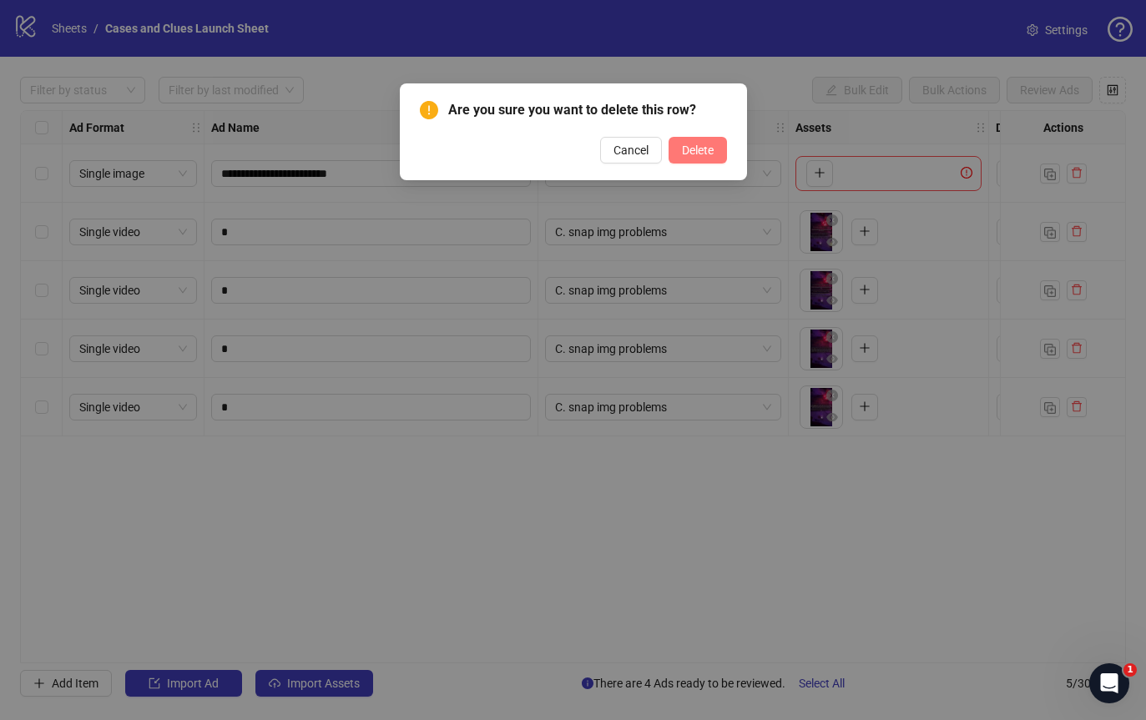
click at [689, 155] on span "Delete" at bounding box center [698, 150] width 32 height 13
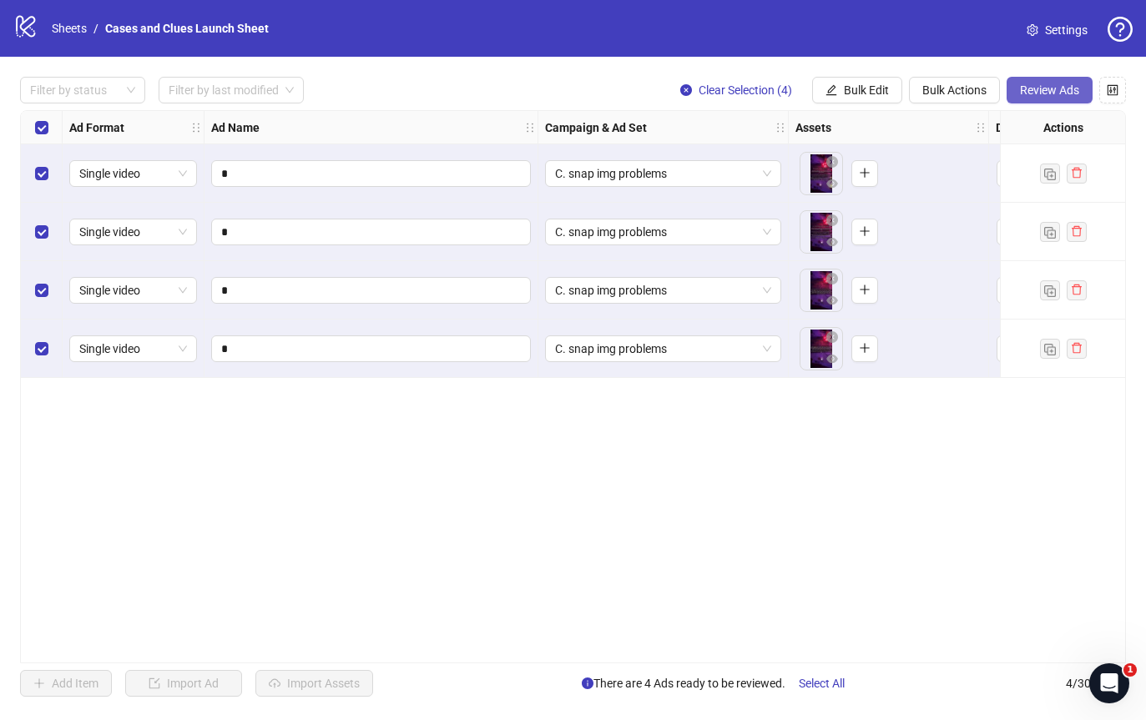
click at [1031, 84] on span "Review Ads" at bounding box center [1049, 89] width 59 height 13
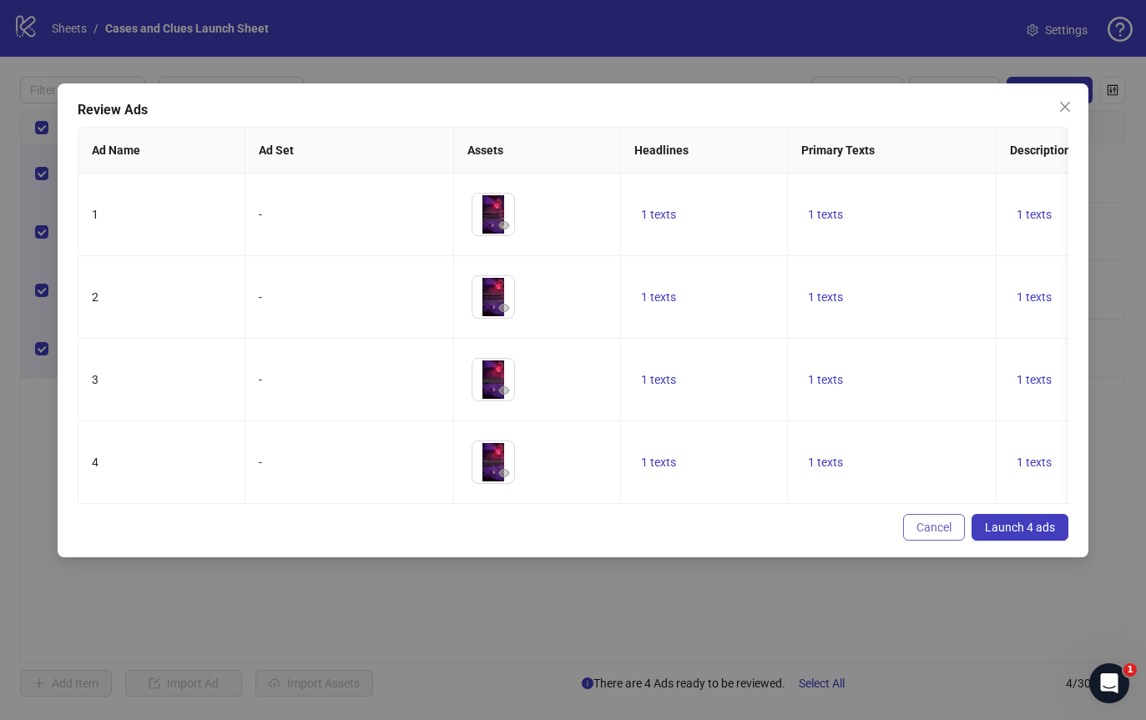
click at [928, 534] on span "Cancel" at bounding box center [933, 527] width 35 height 13
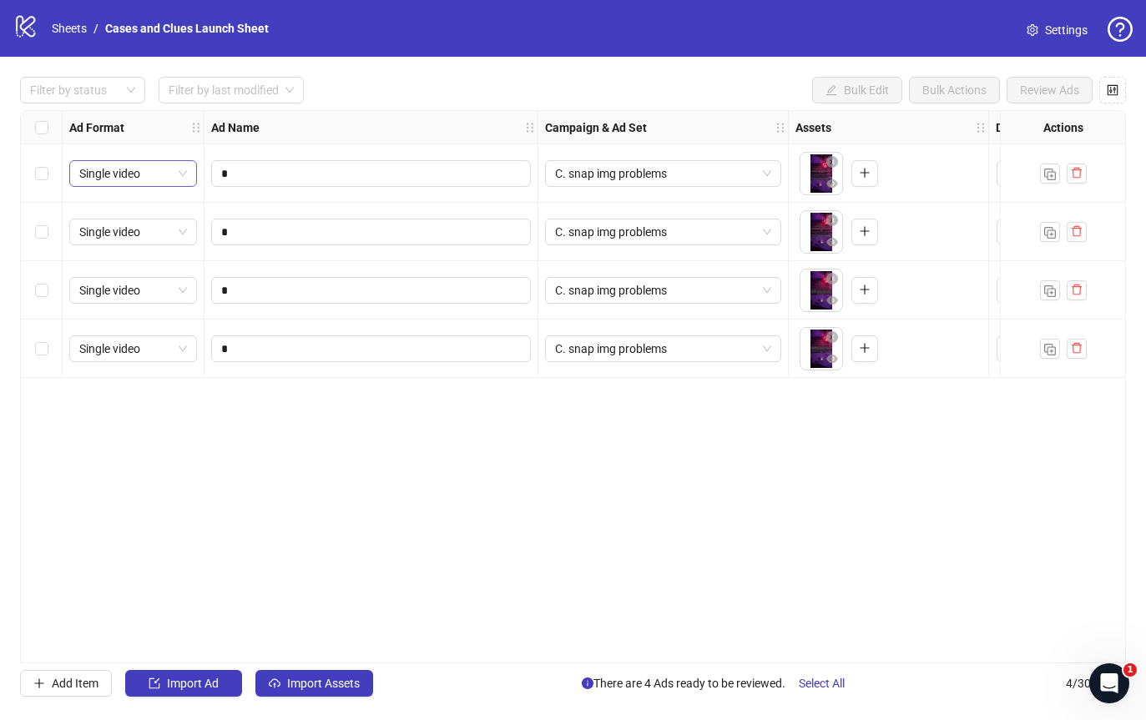
click at [171, 163] on span "Single video" at bounding box center [133, 173] width 108 height 25
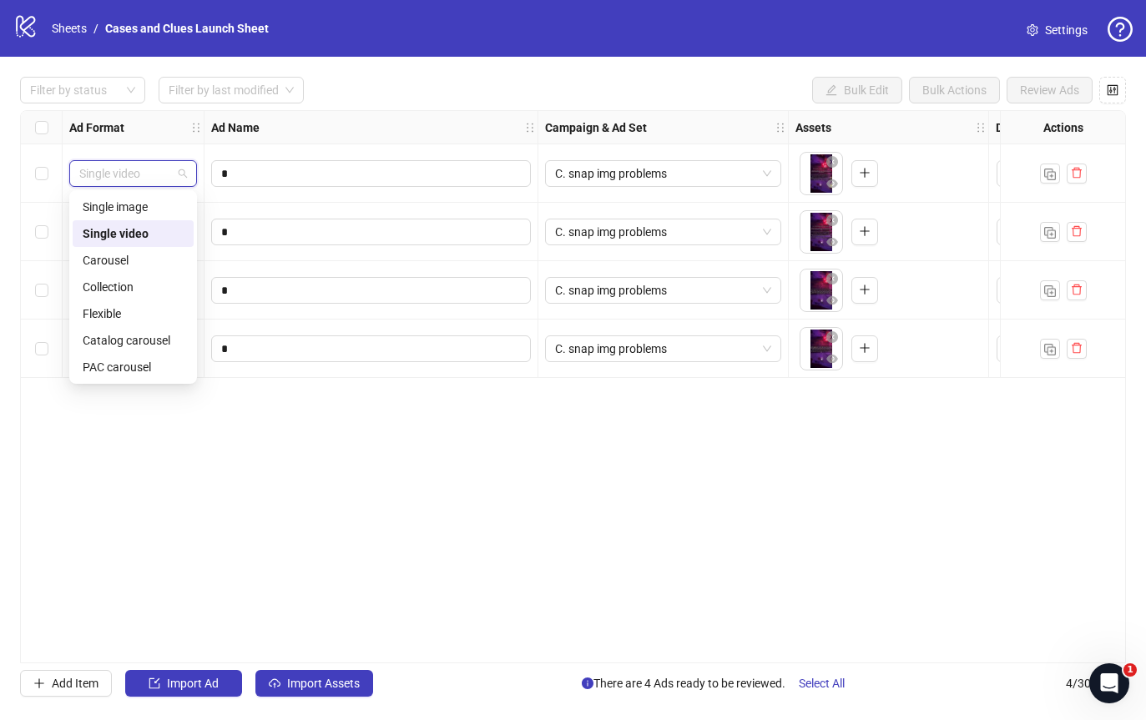
click at [179, 172] on span "Single video" at bounding box center [133, 173] width 108 height 25
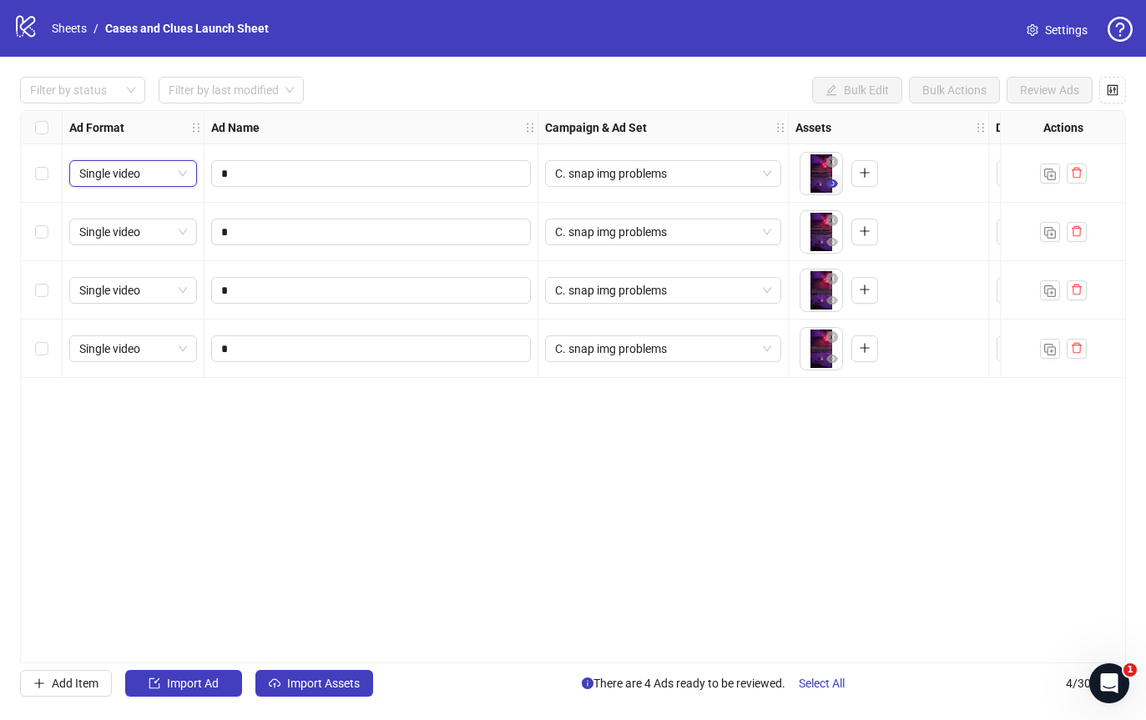
click at [825, 179] on button "button" at bounding box center [832, 184] width 20 height 20
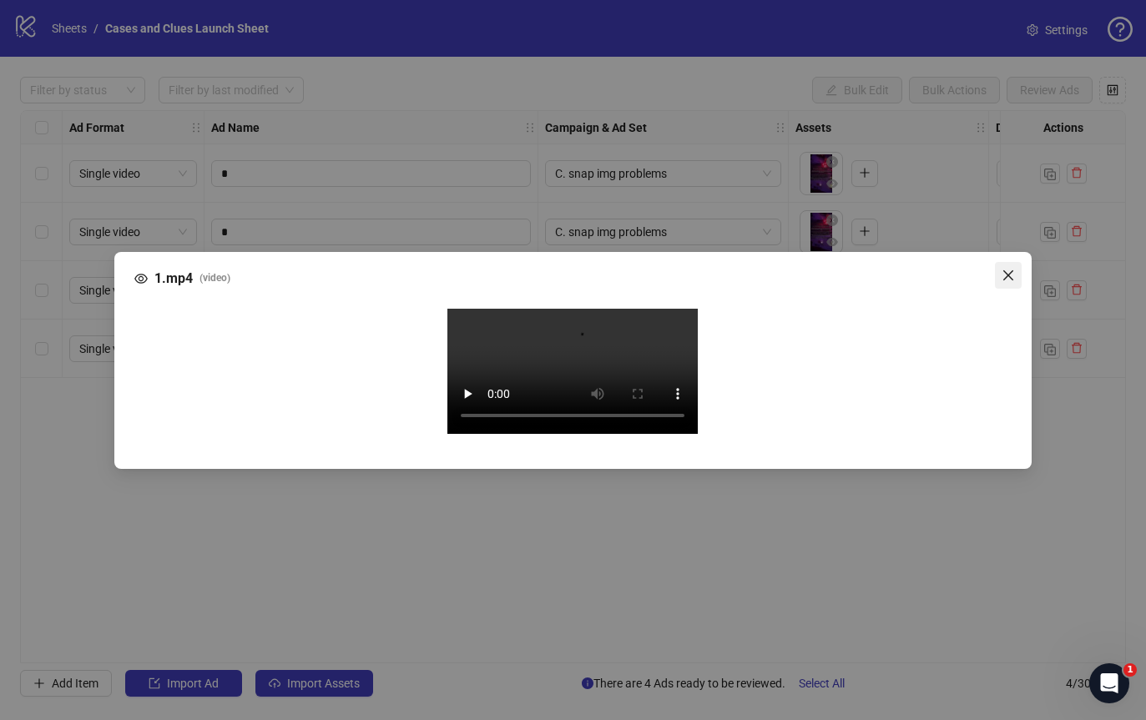
click at [1009, 270] on icon "close" at bounding box center [1008, 275] width 10 height 10
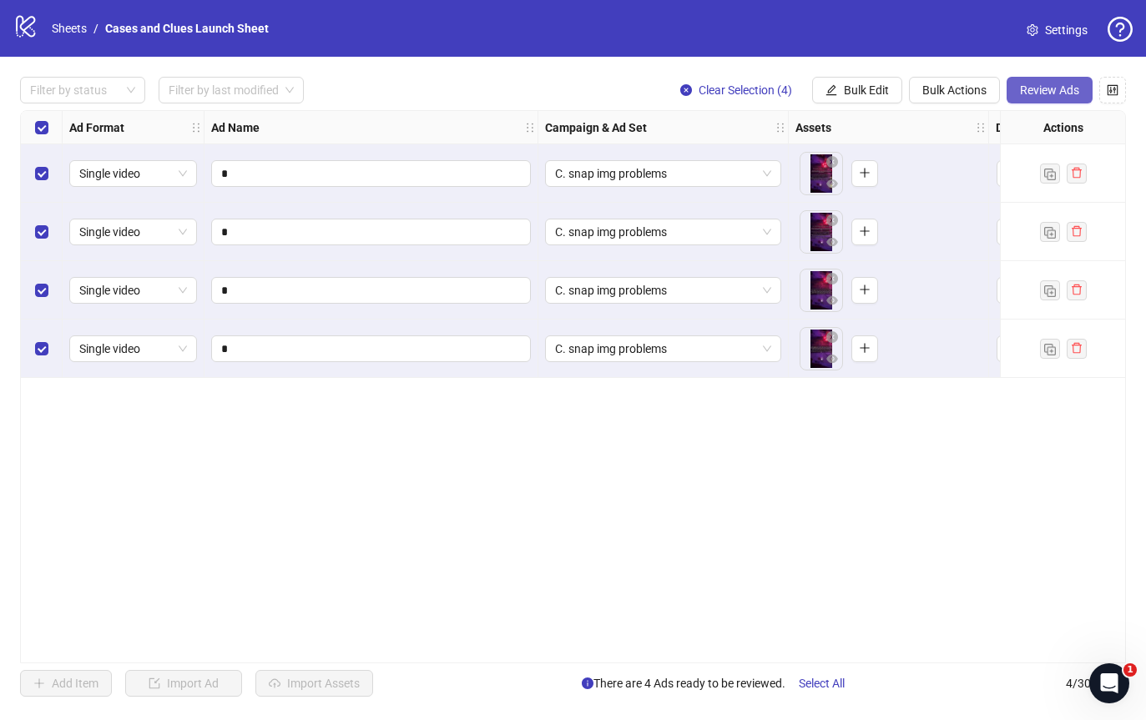
click at [1042, 91] on span "Review Ads" at bounding box center [1049, 89] width 59 height 13
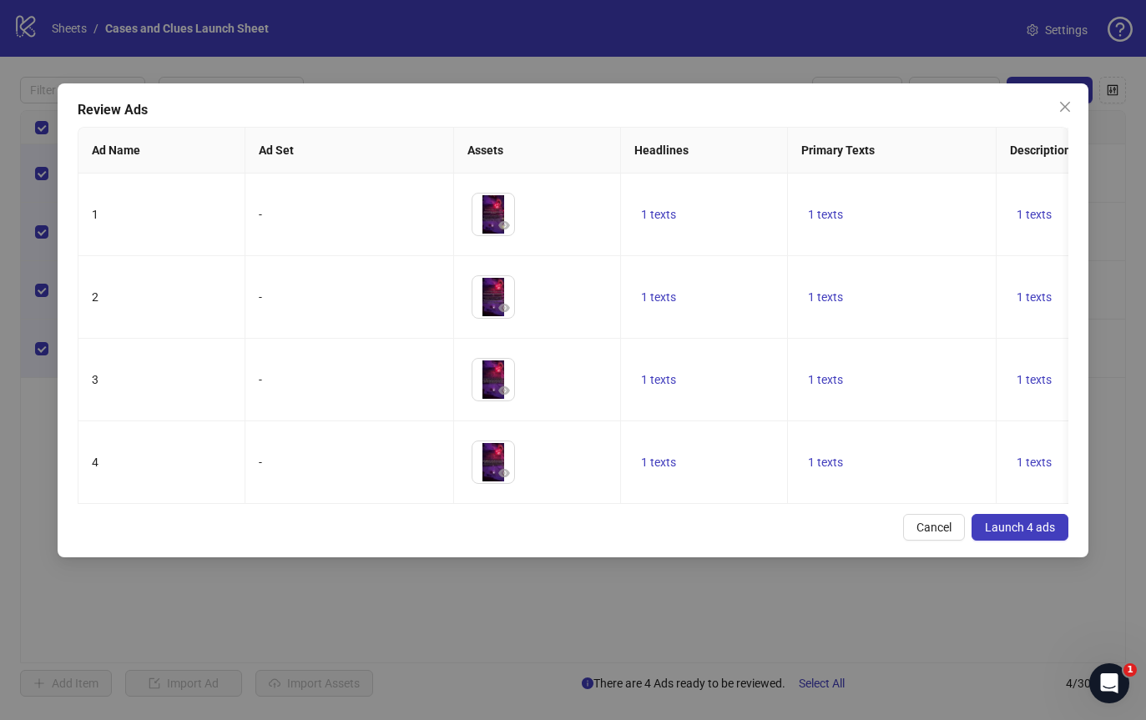
click at [1018, 534] on span "Launch 4 ads" at bounding box center [1020, 527] width 70 height 13
